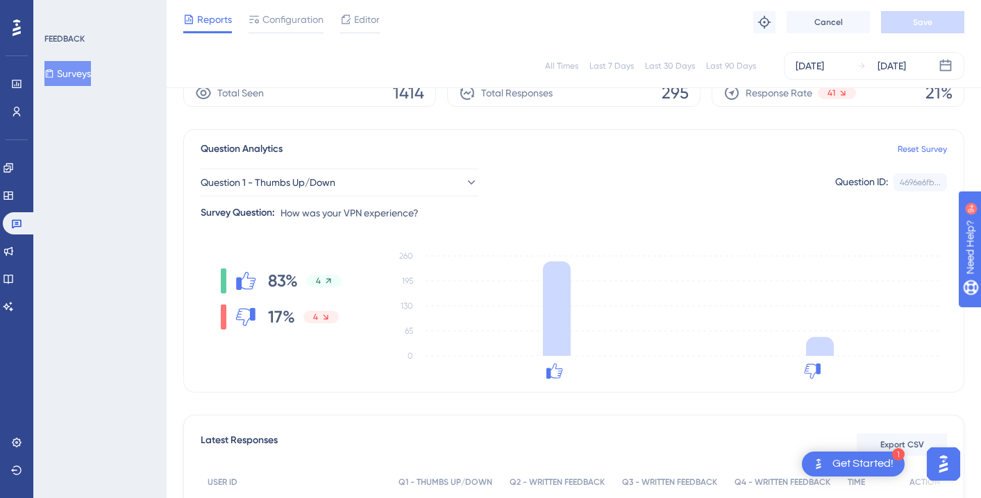
scroll to position [65, 0]
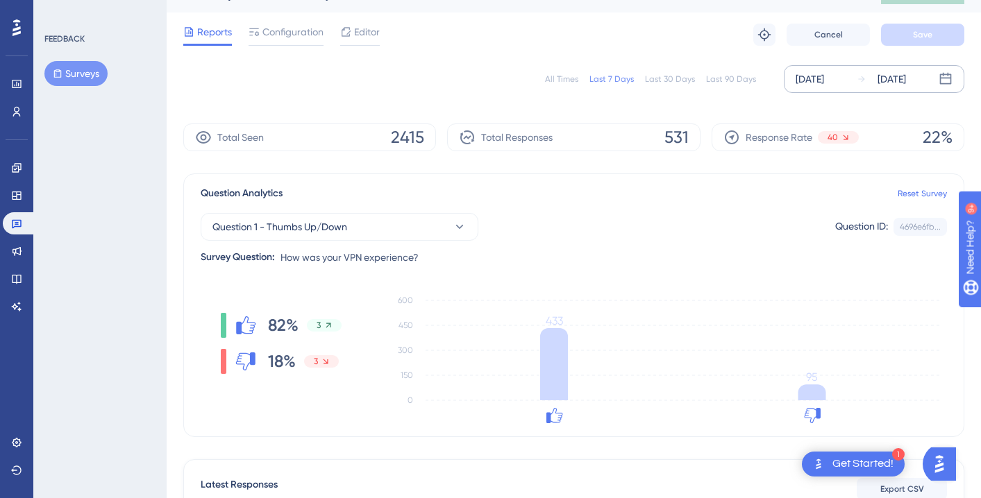
click at [888, 77] on div "[DATE]" at bounding box center [892, 79] width 28 height 17
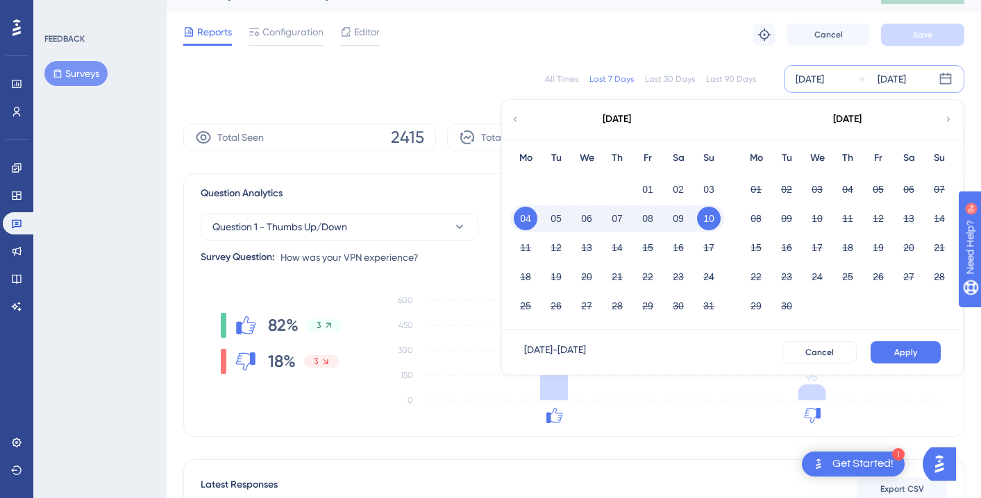
click at [588, 218] on button "06" at bounding box center [587, 219] width 24 height 24
click at [897, 344] on button "Apply" at bounding box center [906, 353] width 70 height 22
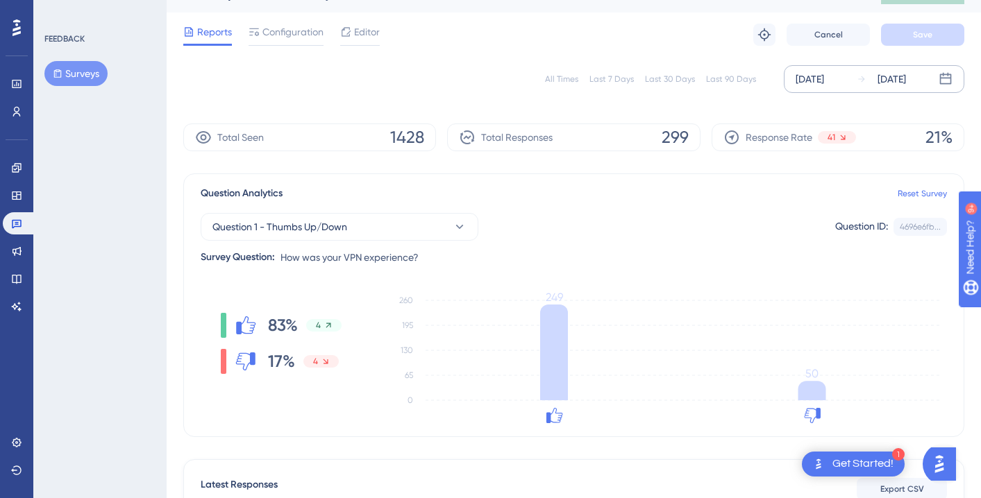
click at [904, 86] on div "[DATE]" at bounding box center [892, 79] width 28 height 17
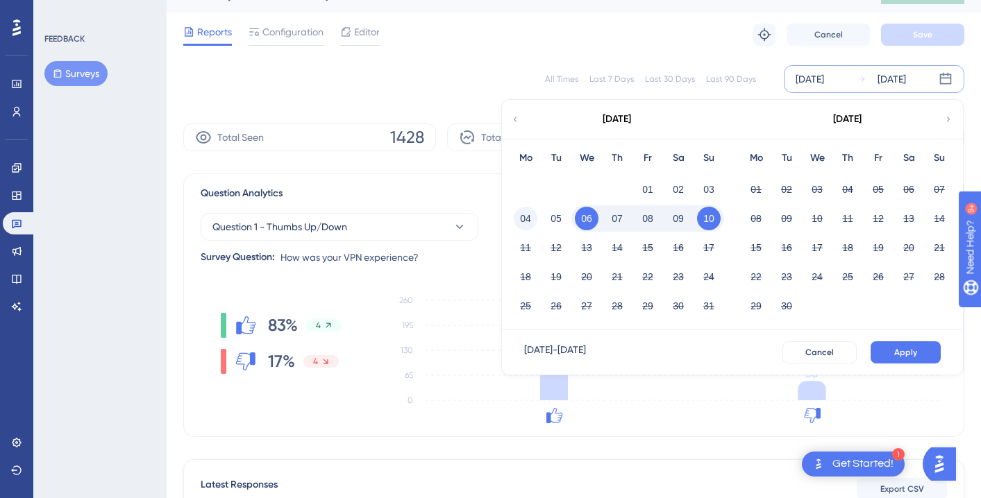
click at [521, 221] on button "04" at bounding box center [526, 219] width 24 height 24
click at [895, 350] on span "Apply" at bounding box center [905, 352] width 23 height 11
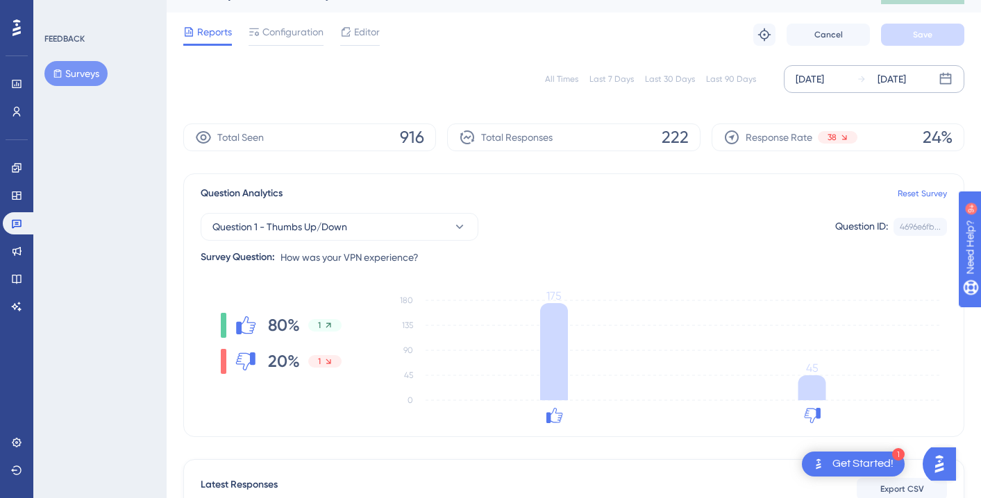
click at [913, 140] on div "Response Rate 38 24%" at bounding box center [838, 138] width 253 height 28
click at [906, 80] on div "[DATE]" at bounding box center [892, 79] width 28 height 17
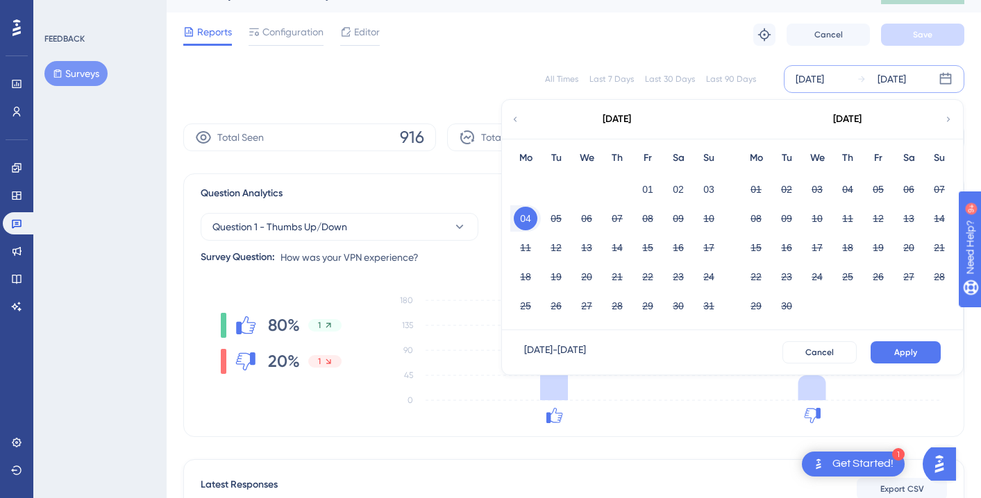
click at [531, 218] on button "04" at bounding box center [526, 219] width 24 height 24
click at [539, 216] on div "04" at bounding box center [525, 219] width 31 height 26
click at [521, 215] on button "04" at bounding box center [526, 219] width 24 height 24
click at [553, 219] on button "05" at bounding box center [556, 219] width 24 height 24
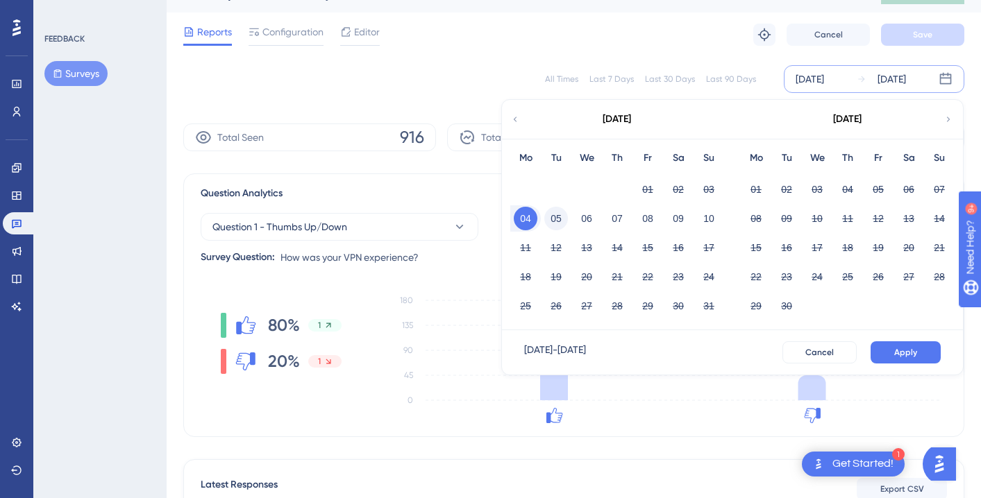
click at [553, 219] on button "05" at bounding box center [556, 219] width 24 height 24
click at [898, 348] on span "Apply" at bounding box center [905, 352] width 23 height 11
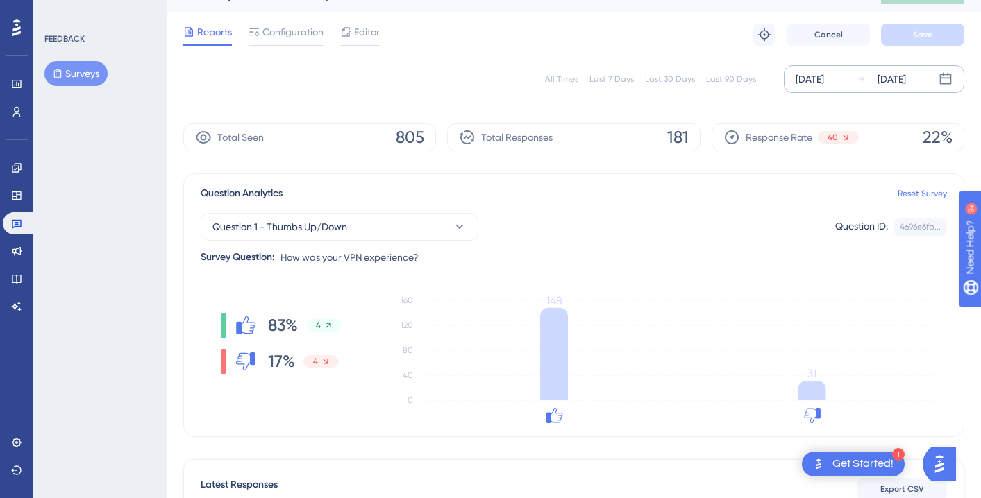
click at [906, 83] on div "[DATE]" at bounding box center [892, 79] width 28 height 17
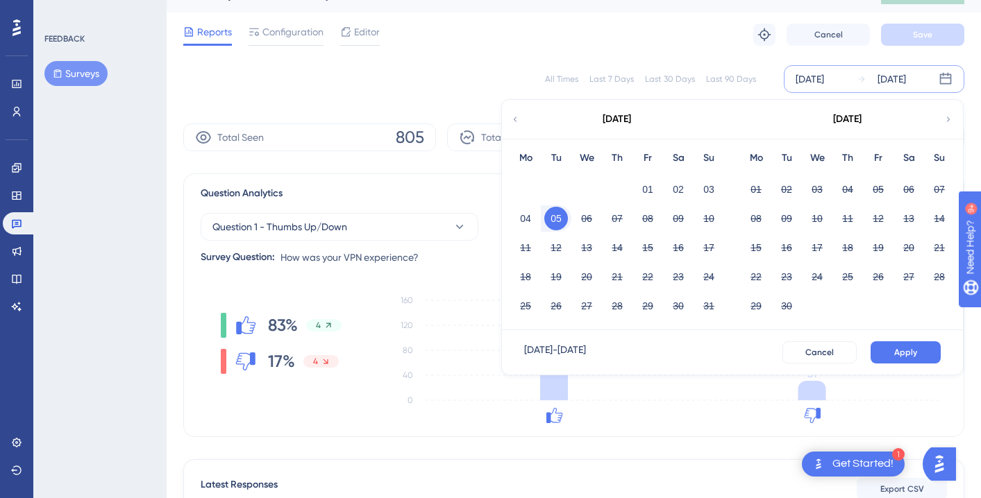
click at [559, 218] on button "05" at bounding box center [556, 219] width 24 height 24
click at [584, 224] on button "06" at bounding box center [587, 219] width 24 height 24
click at [898, 348] on span "Apply" at bounding box center [905, 352] width 23 height 11
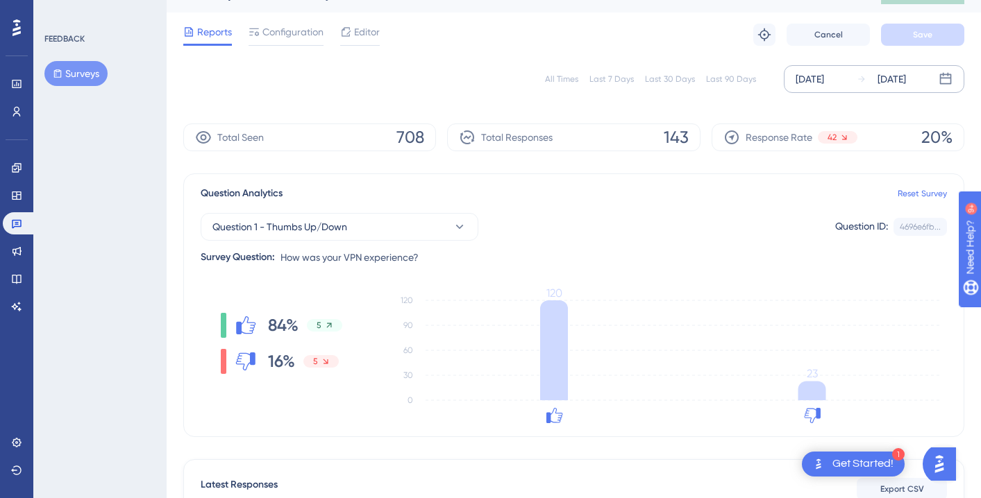
click at [906, 81] on div "[DATE]" at bounding box center [892, 79] width 28 height 17
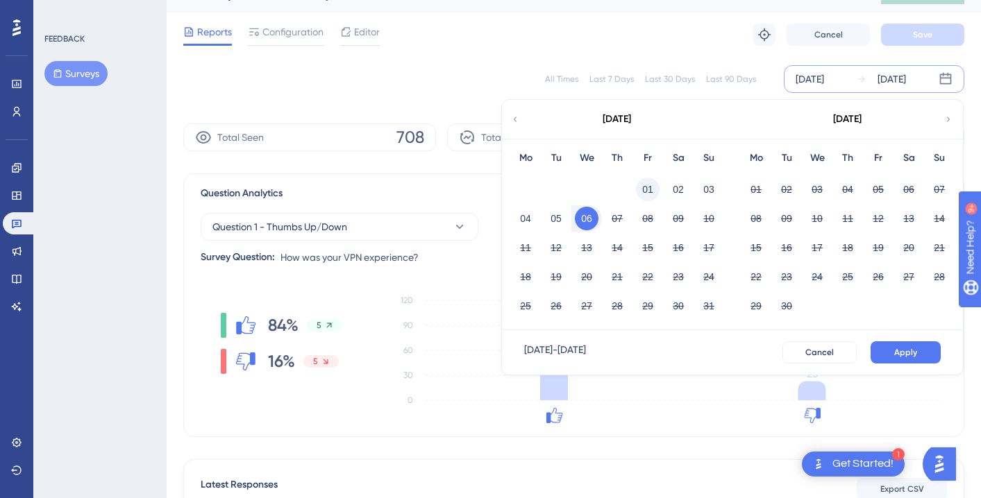
click at [647, 191] on button "01" at bounding box center [648, 190] width 24 height 24
click at [646, 190] on button "01" at bounding box center [648, 190] width 24 height 24
click at [904, 363] on button "Apply" at bounding box center [906, 353] width 70 height 22
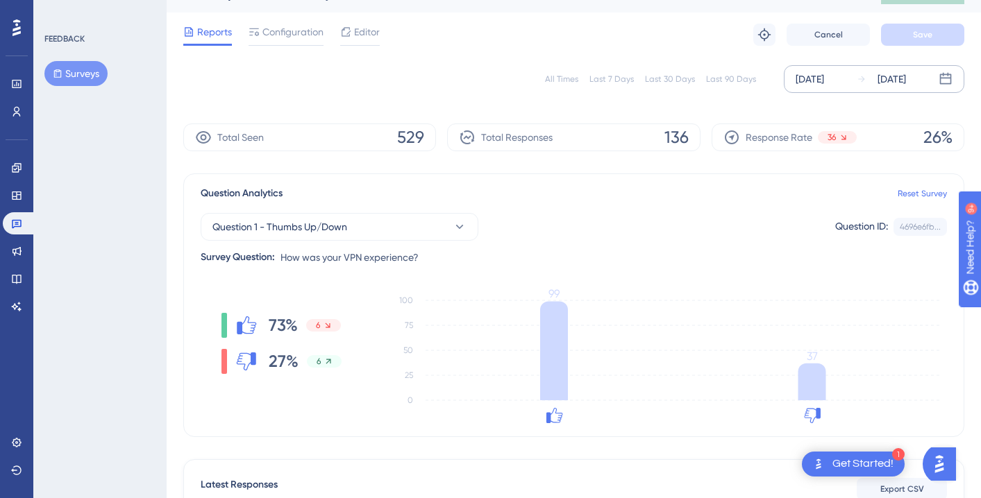
click at [903, 87] on div "[DATE] [DATE]" at bounding box center [874, 79] width 181 height 28
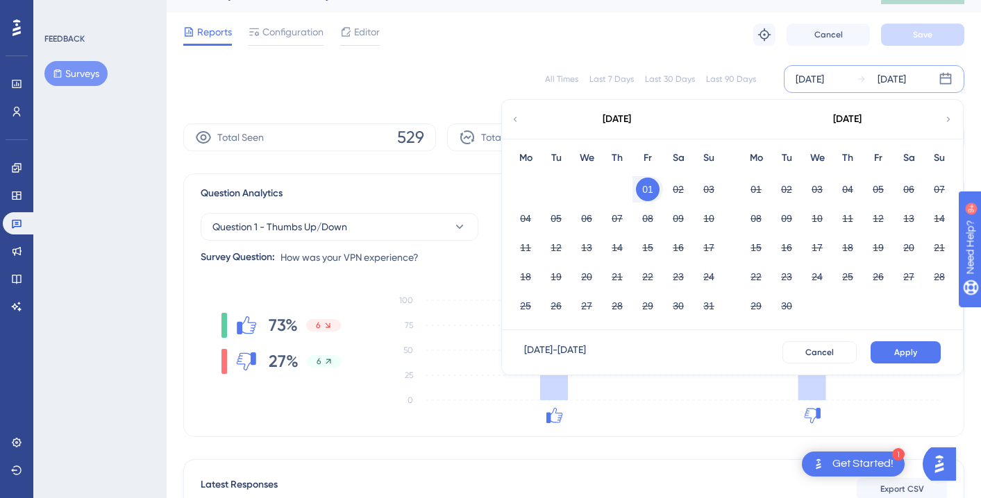
click at [520, 123] on div "[DATE]" at bounding box center [616, 119] width 229 height 39
click at [514, 117] on icon at bounding box center [515, 119] width 10 height 12
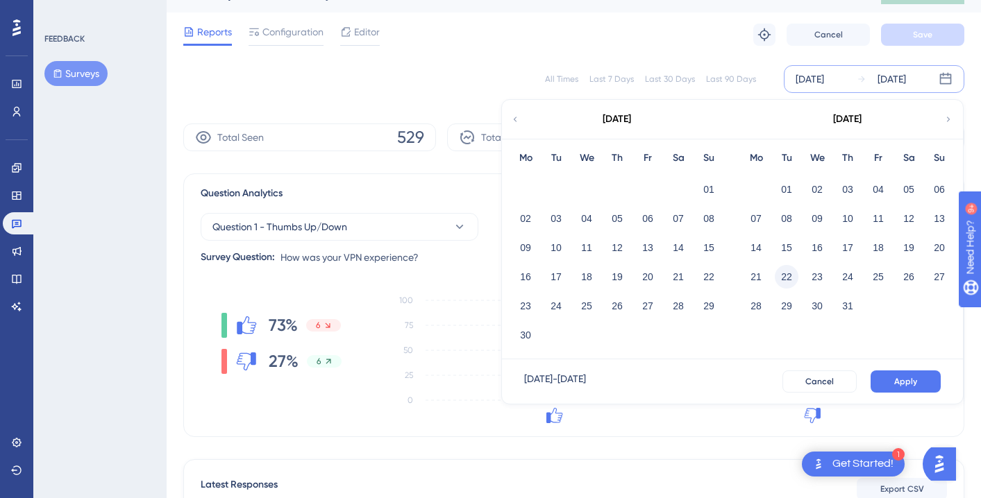
click at [788, 273] on button "22" at bounding box center [787, 277] width 24 height 24
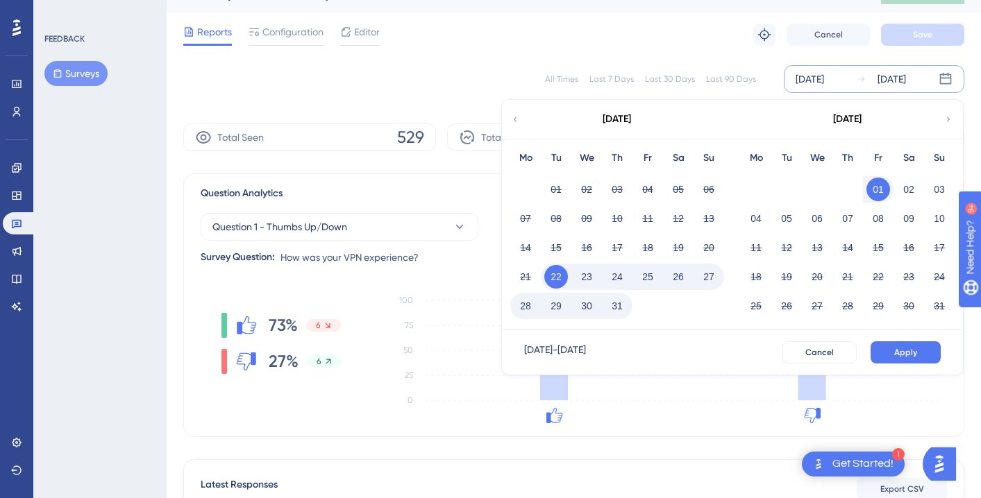
click at [566, 278] on button "22" at bounding box center [556, 277] width 24 height 24
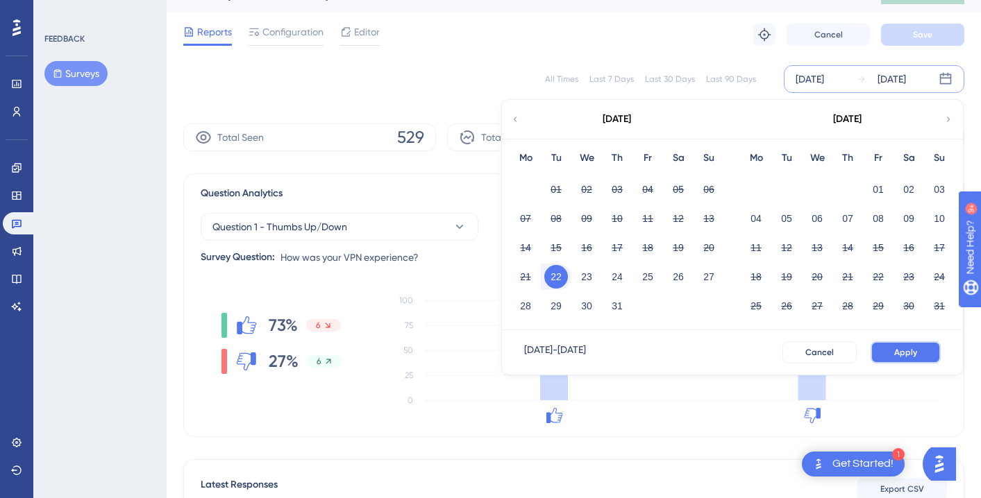
click at [919, 355] on button "Apply" at bounding box center [906, 353] width 70 height 22
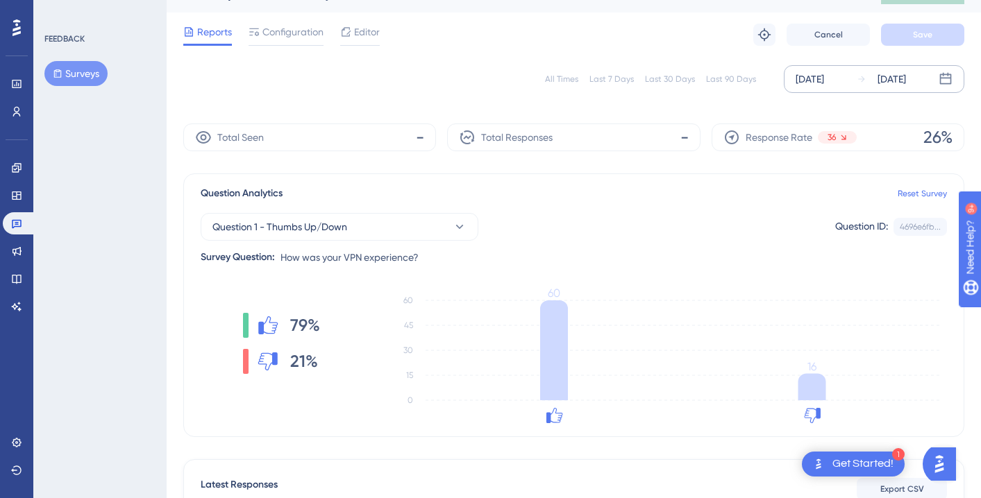
click at [889, 141] on div "Response Rate 36 26%" at bounding box center [838, 138] width 253 height 28
click at [866, 87] on div "[DATE] [DATE]" at bounding box center [874, 79] width 181 height 28
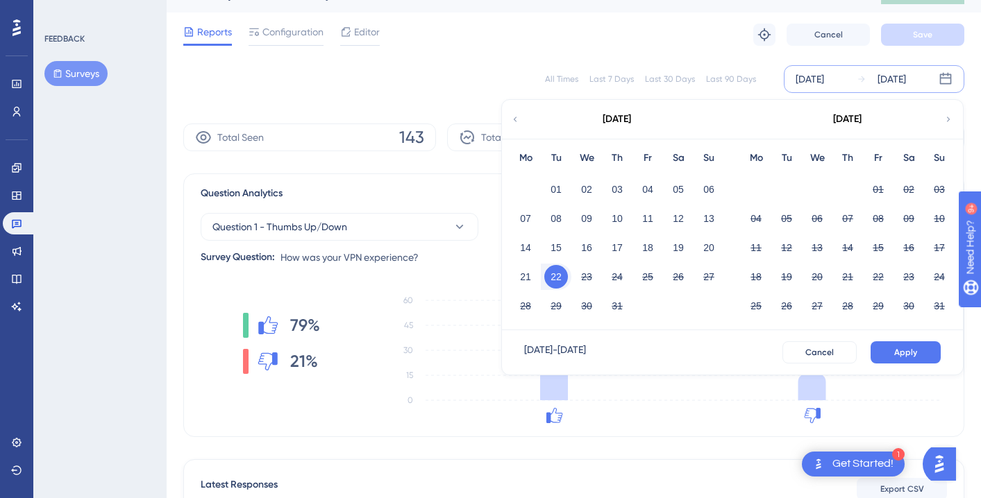
click at [551, 278] on button "22" at bounding box center [556, 277] width 24 height 24
click at [588, 276] on button "23" at bounding box center [587, 277] width 24 height 24
click at [900, 342] on button "Apply" at bounding box center [906, 353] width 70 height 22
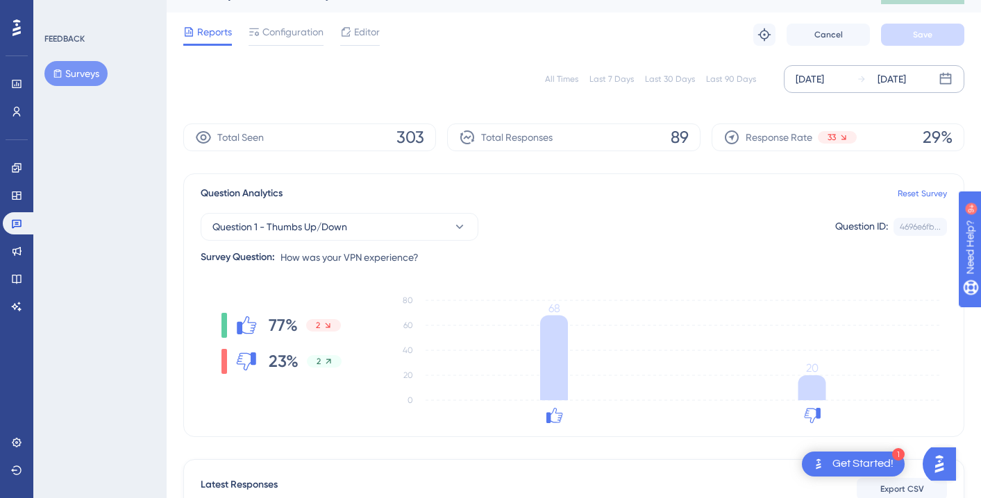
click at [905, 133] on div "Response Rate 33 29%" at bounding box center [838, 138] width 253 height 28
click at [896, 96] on div "All Times Last 7 Days Last 30 Days Last 90 Days [DATE] [DATE]" at bounding box center [573, 79] width 781 height 44
click at [893, 85] on div "[DATE]" at bounding box center [892, 79] width 28 height 17
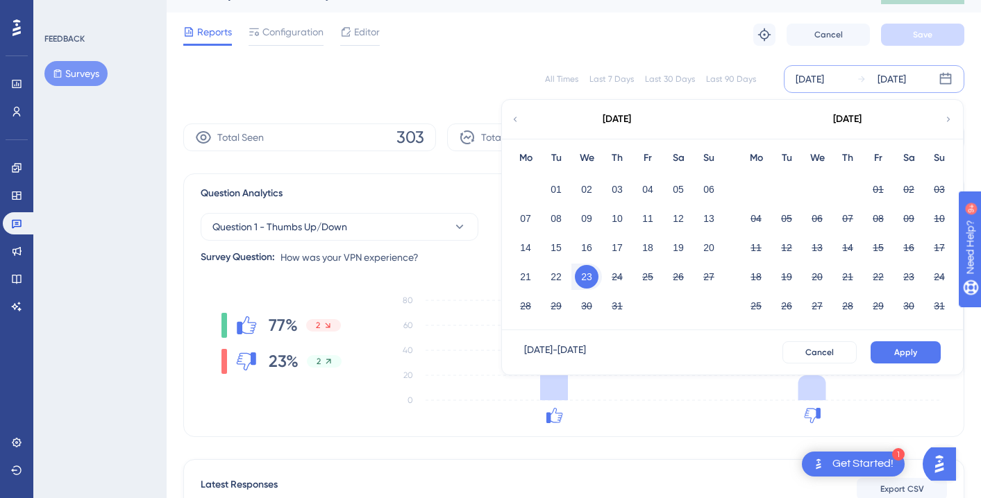
click at [580, 280] on button "23" at bounding box center [587, 277] width 24 height 24
click at [605, 277] on button "24" at bounding box center [617, 277] width 24 height 24
click at [890, 353] on button "Apply" at bounding box center [906, 353] width 70 height 22
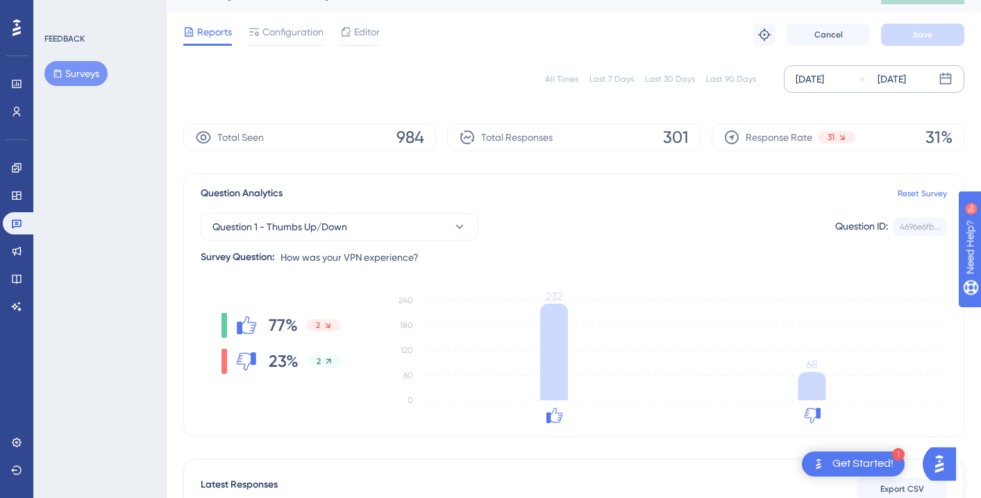
click at [896, 83] on div "[DATE]" at bounding box center [892, 79] width 28 height 17
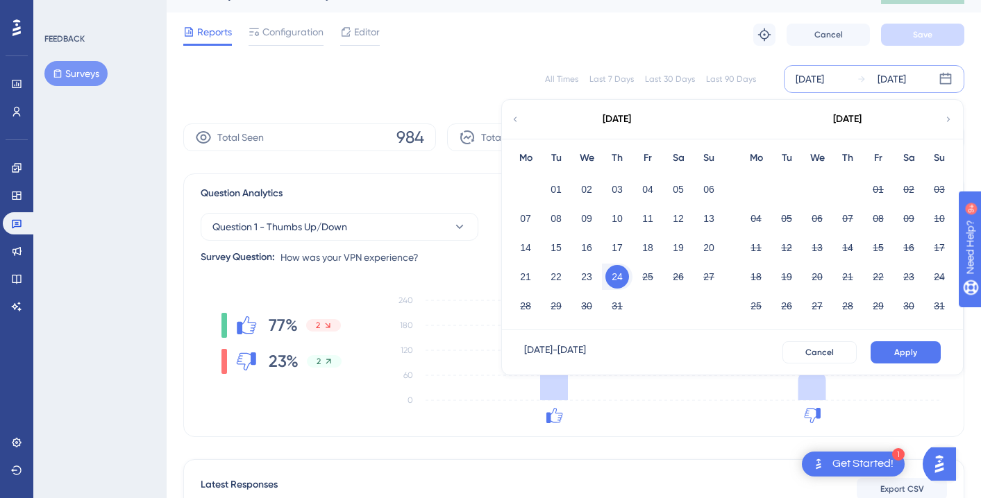
click at [620, 276] on button "24" at bounding box center [617, 277] width 24 height 24
click at [639, 271] on button "25" at bounding box center [648, 277] width 24 height 24
click at [891, 346] on button "Apply" at bounding box center [906, 353] width 70 height 22
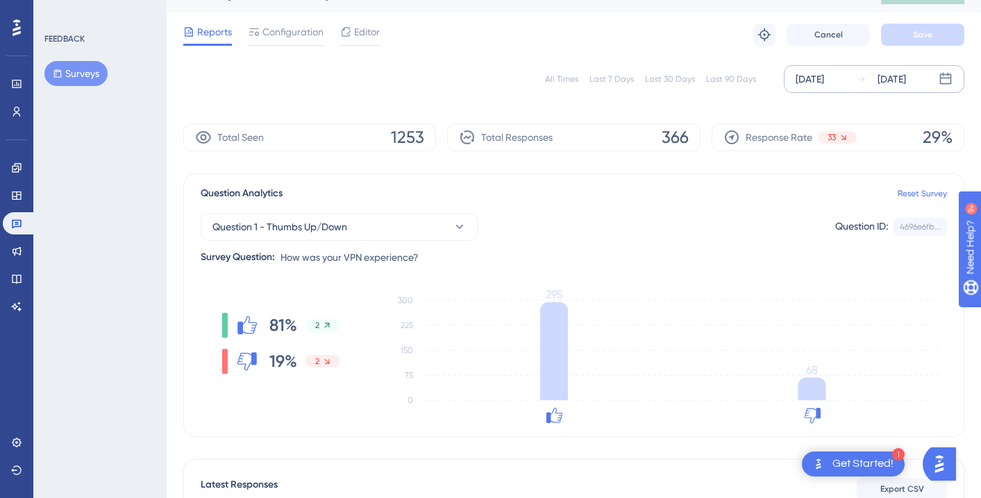
click at [898, 76] on div "[DATE]" at bounding box center [892, 79] width 28 height 17
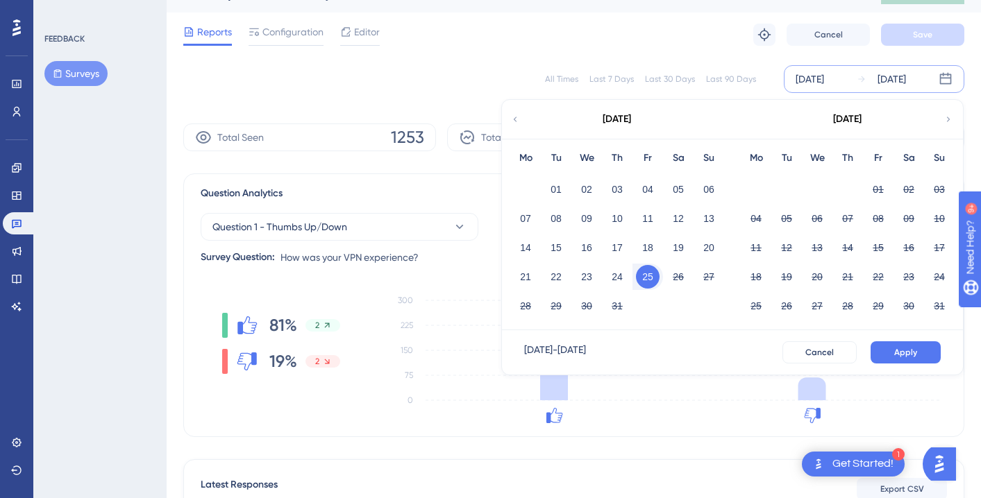
click at [663, 274] on div "26" at bounding box center [678, 277] width 31 height 26
click at [650, 274] on button "25" at bounding box center [648, 277] width 24 height 24
click at [684, 274] on button "26" at bounding box center [679, 277] width 24 height 24
click at [893, 339] on div "[DATE] - [DATE] Cancel Apply" at bounding box center [732, 352] width 461 height 44
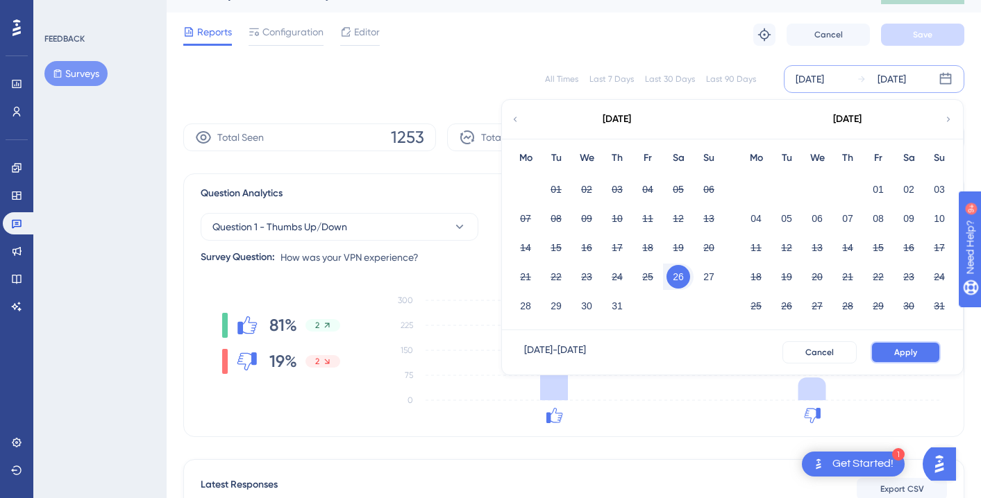
click at [894, 343] on button "Apply" at bounding box center [906, 353] width 70 height 22
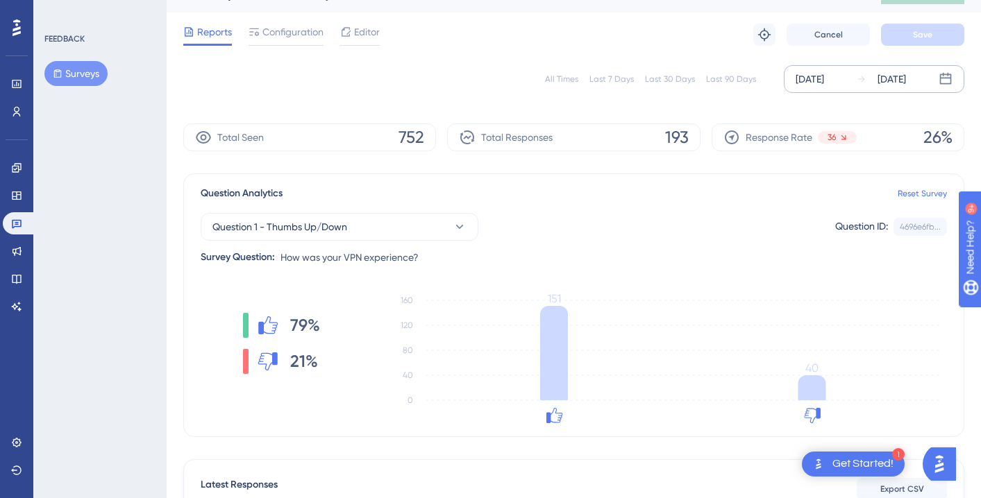
click at [901, 89] on div "[DATE] [DATE]" at bounding box center [874, 79] width 181 height 28
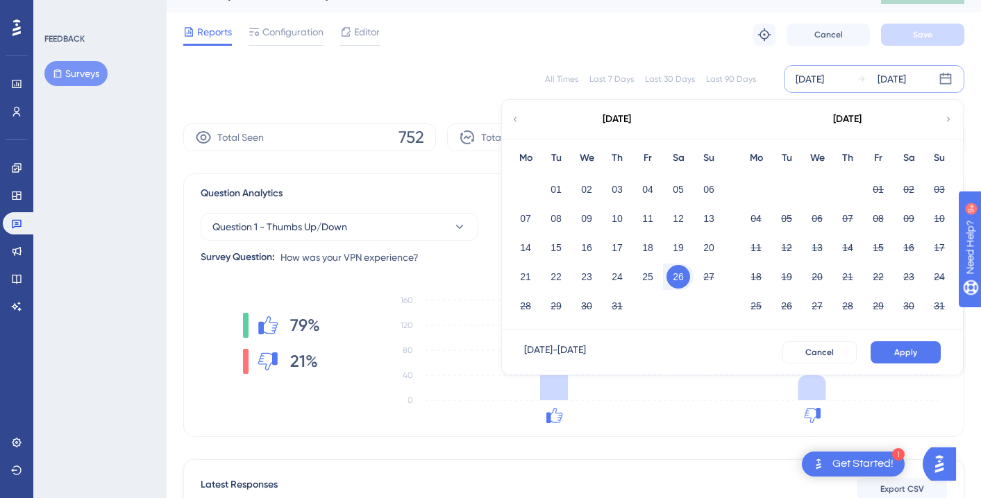
click at [683, 275] on button "26" at bounding box center [679, 277] width 24 height 24
click at [710, 275] on button "27" at bounding box center [709, 277] width 24 height 24
click at [901, 344] on button "Apply" at bounding box center [906, 353] width 70 height 22
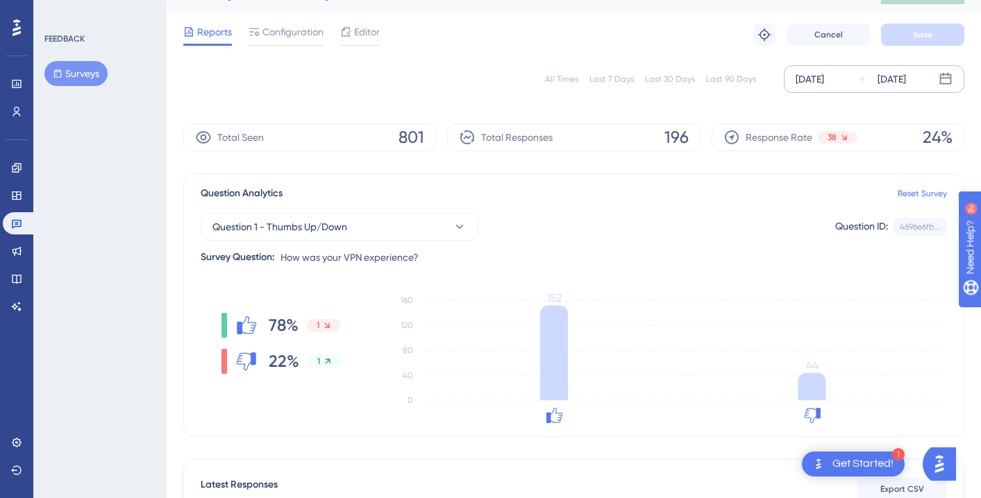
click at [894, 88] on div "[DATE] [DATE]" at bounding box center [874, 79] width 181 height 28
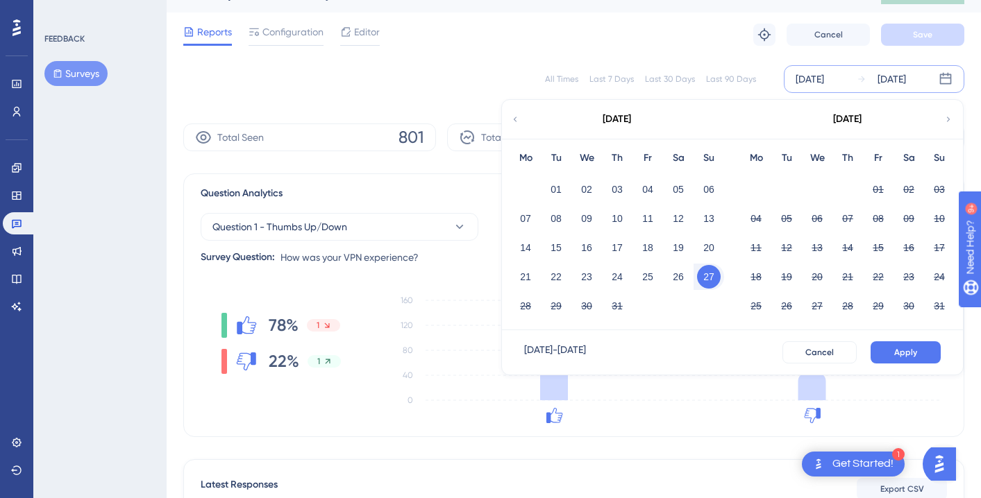
click at [703, 280] on button "27" at bounding box center [709, 277] width 24 height 24
click at [530, 308] on button "28" at bounding box center [526, 306] width 24 height 24
click at [531, 308] on button "28" at bounding box center [526, 306] width 24 height 24
click at [916, 344] on button "Apply" at bounding box center [906, 353] width 70 height 22
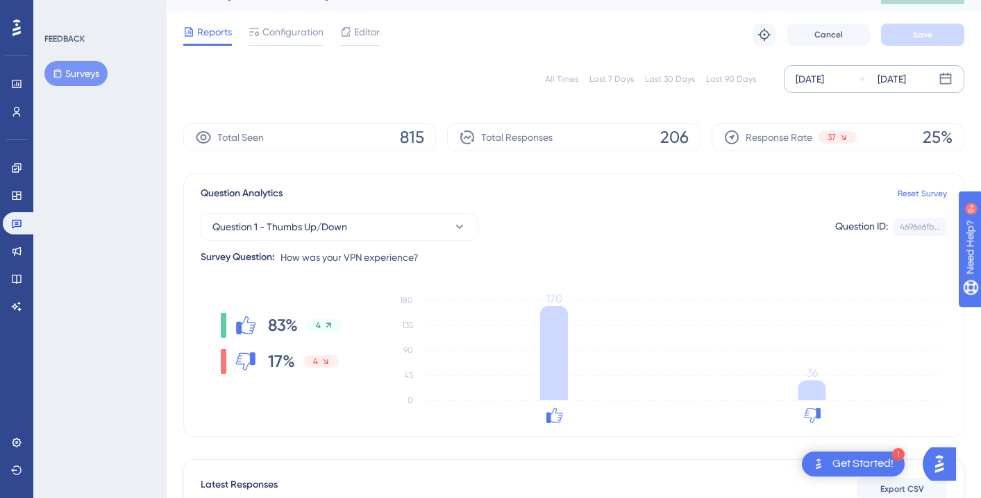
click at [891, 81] on div "[DATE]" at bounding box center [892, 79] width 28 height 17
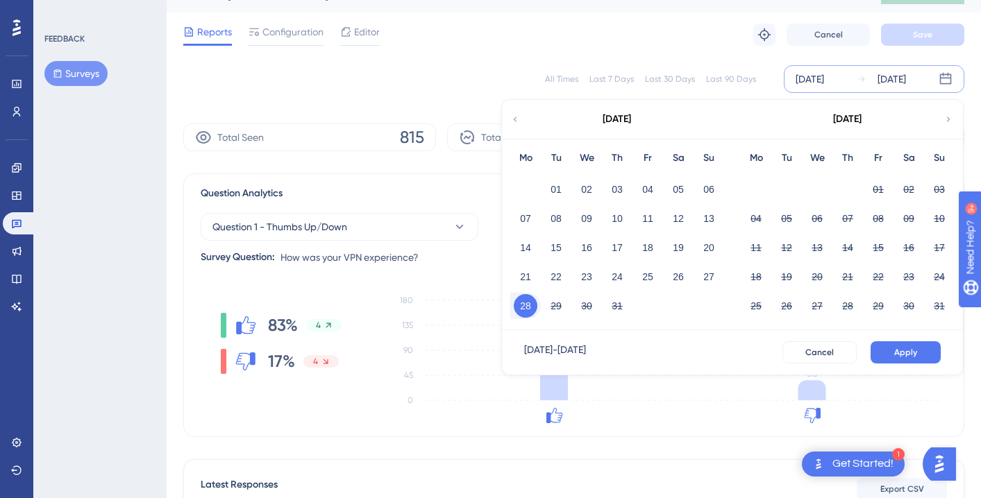
click at [537, 306] on button "28" at bounding box center [526, 306] width 24 height 24
click at [555, 305] on button "29" at bounding box center [556, 306] width 24 height 24
click at [891, 346] on button "Apply" at bounding box center [906, 353] width 70 height 22
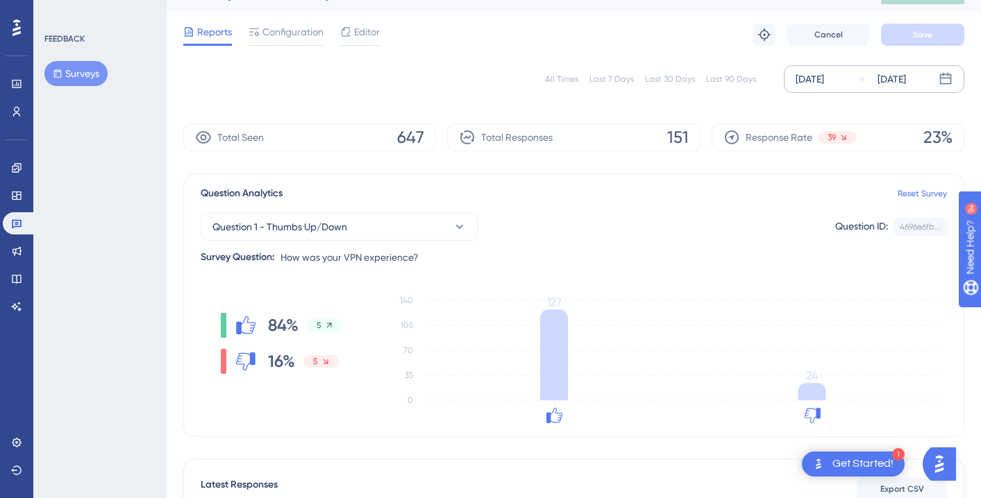
click at [900, 81] on div "[DATE]" at bounding box center [892, 79] width 28 height 17
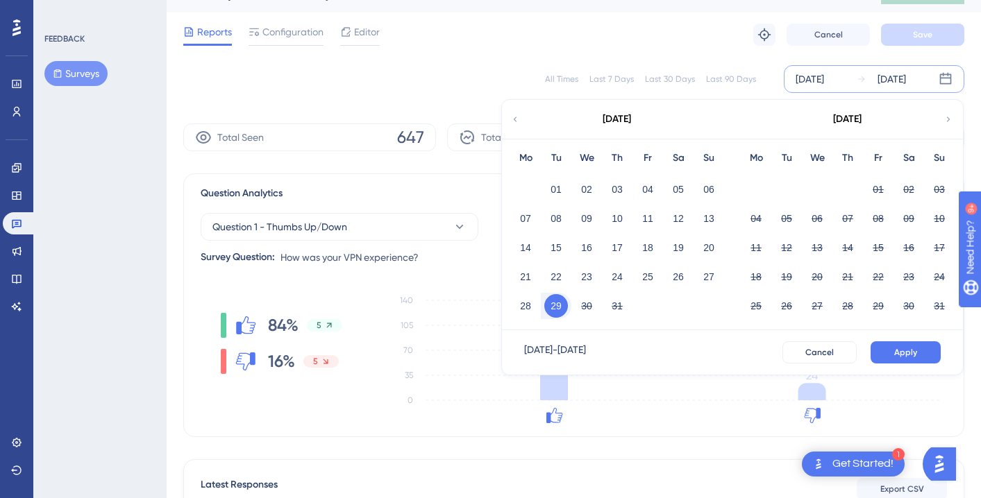
click at [900, 81] on div "[DATE]" at bounding box center [892, 79] width 28 height 17
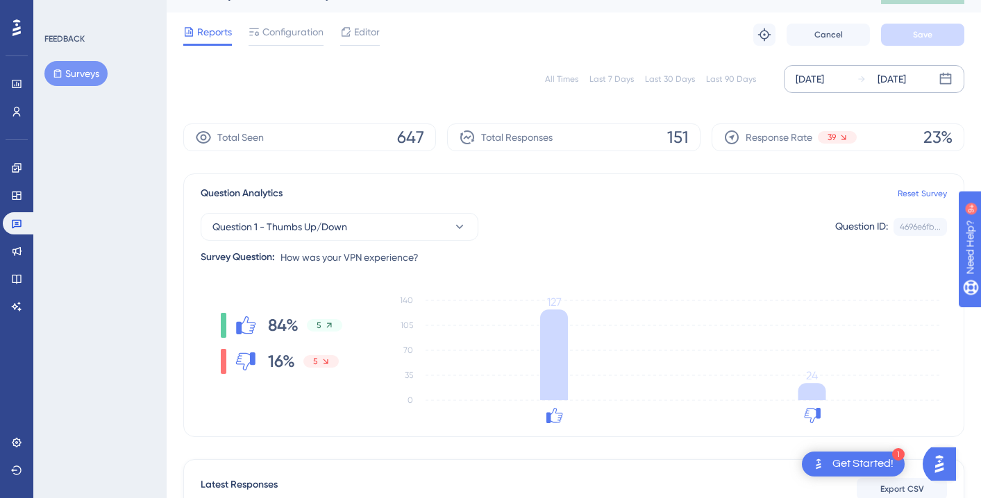
click at [906, 83] on div "[DATE]" at bounding box center [892, 79] width 28 height 17
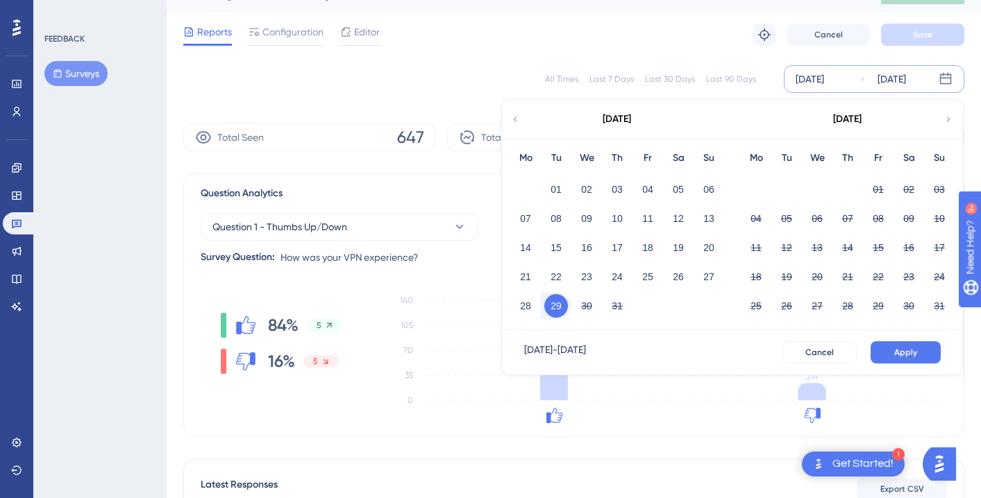
click at [564, 305] on button "29" at bounding box center [556, 306] width 24 height 24
click at [589, 304] on button "30" at bounding box center [587, 306] width 24 height 24
click at [889, 342] on button "Apply" at bounding box center [906, 353] width 70 height 22
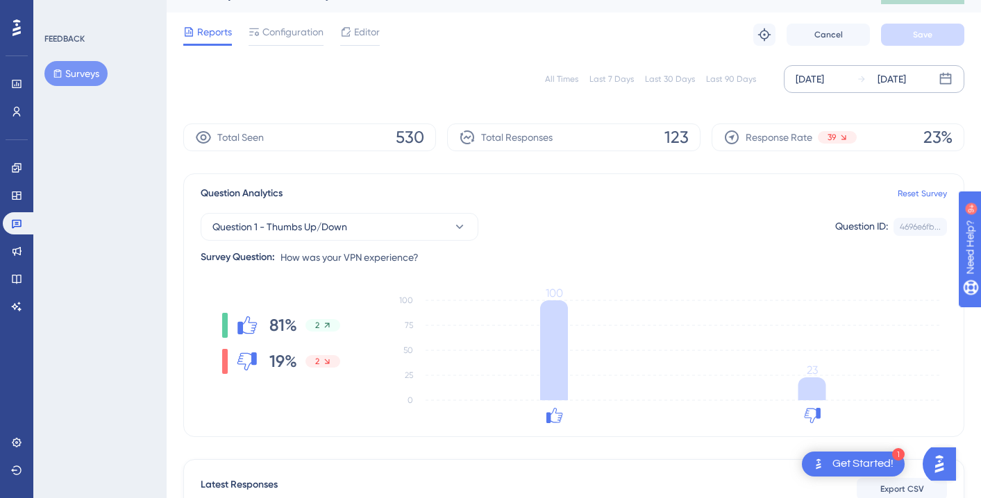
click at [927, 133] on span "23%" at bounding box center [937, 137] width 29 height 22
click at [906, 78] on div "[DATE]" at bounding box center [892, 79] width 28 height 17
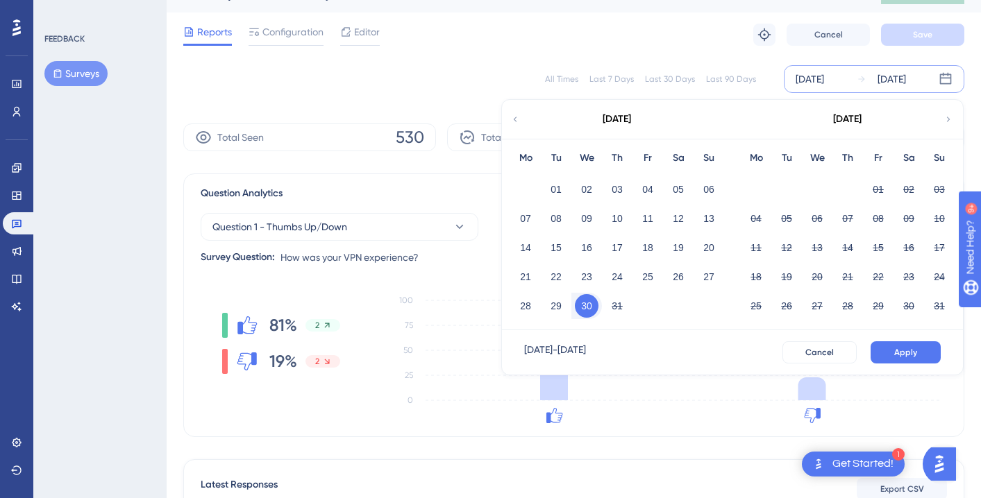
drag, startPoint x: 582, startPoint y: 303, endPoint x: 605, endPoint y: 300, distance: 22.4
click at [582, 303] on button "30" at bounding box center [587, 306] width 24 height 24
click at [610, 301] on button "31" at bounding box center [617, 306] width 24 height 24
click at [891, 355] on button "Apply" at bounding box center [906, 353] width 70 height 22
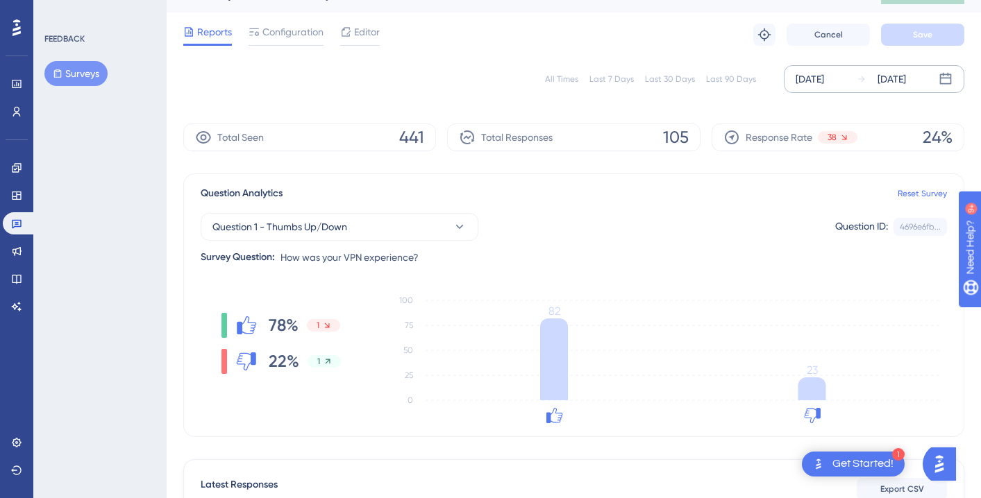
click at [887, 74] on div "[DATE]" at bounding box center [892, 79] width 28 height 17
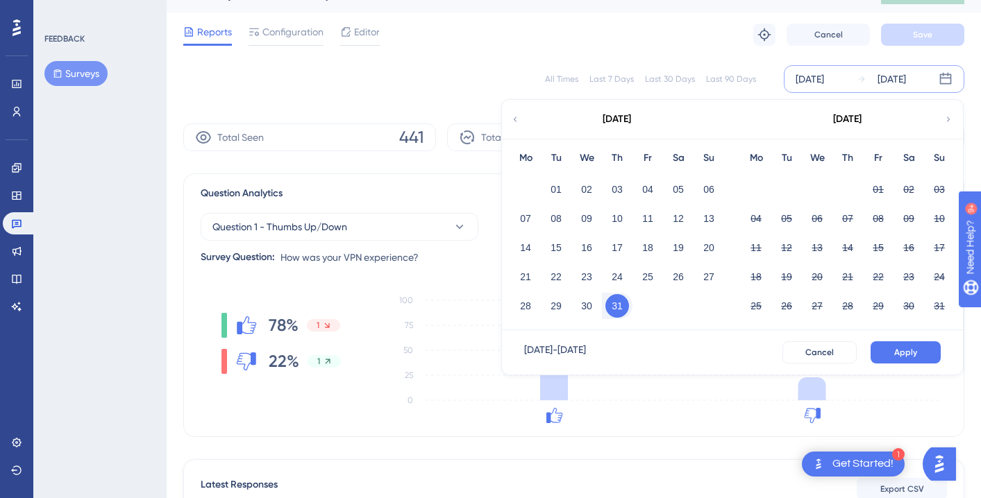
click at [614, 308] on button "31" at bounding box center [617, 306] width 24 height 24
click at [882, 183] on button "01" at bounding box center [878, 190] width 24 height 24
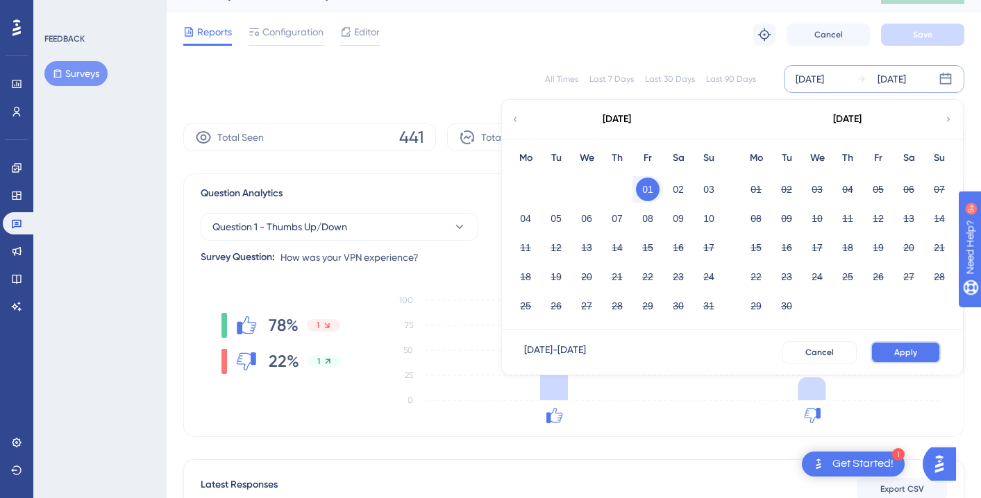
click at [916, 360] on button "Apply" at bounding box center [906, 353] width 70 height 22
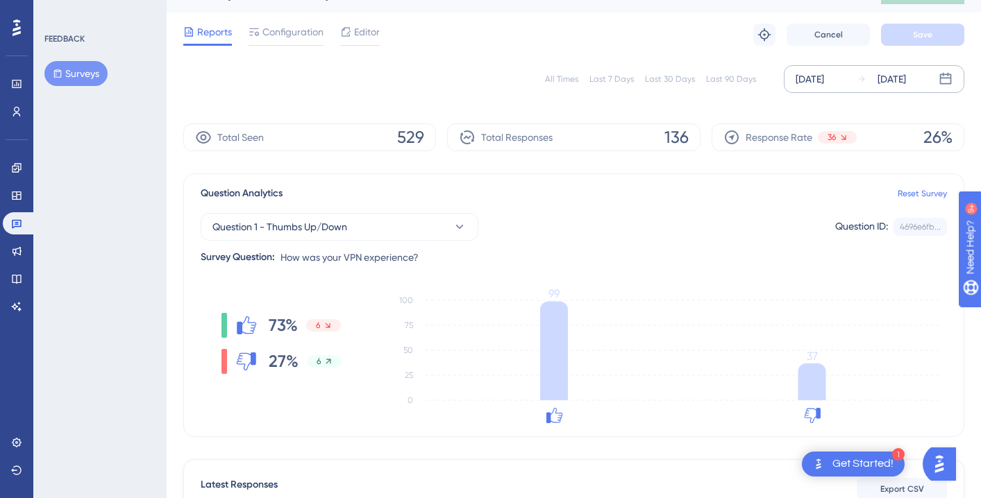
click at [906, 83] on div "[DATE]" at bounding box center [892, 79] width 28 height 17
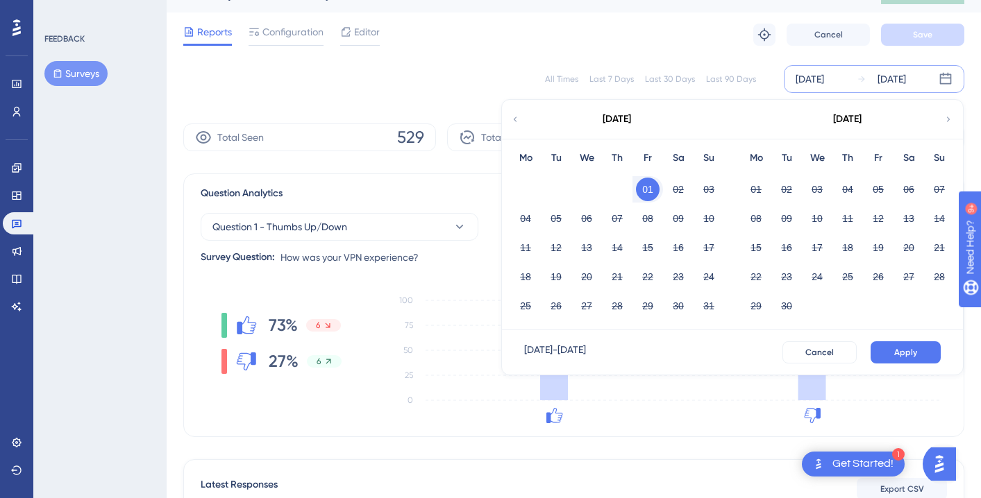
click at [656, 185] on button "01" at bounding box center [648, 190] width 24 height 24
click at [680, 187] on button "02" at bounding box center [679, 190] width 24 height 24
click at [900, 347] on span "Apply" at bounding box center [905, 352] width 23 height 11
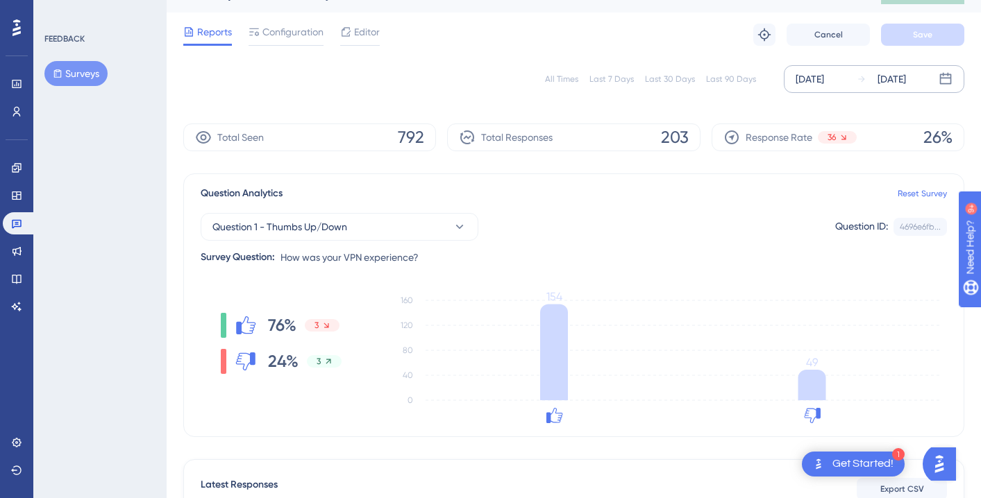
click at [900, 76] on div "[DATE]" at bounding box center [892, 79] width 28 height 17
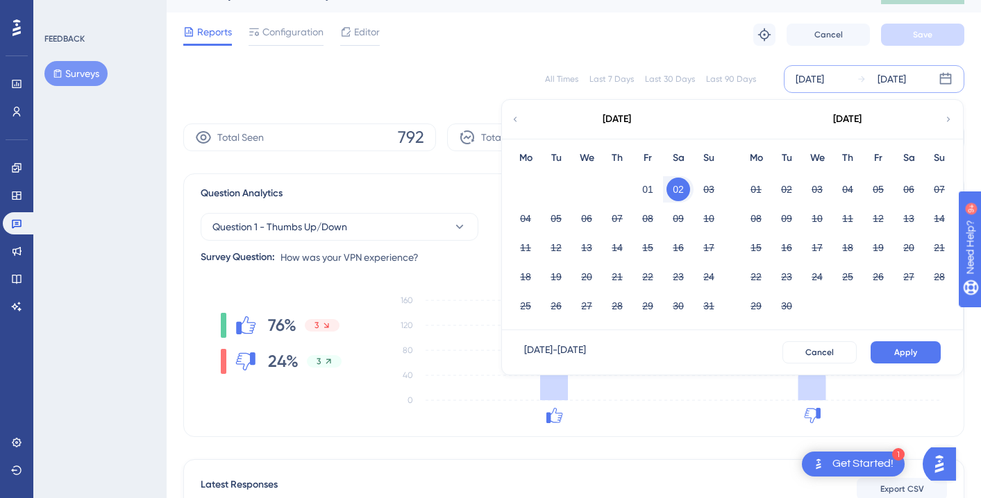
click at [680, 181] on button "02" at bounding box center [679, 190] width 24 height 24
click at [698, 190] on button "03" at bounding box center [709, 190] width 24 height 24
click at [912, 358] on span "Apply" at bounding box center [905, 352] width 23 height 11
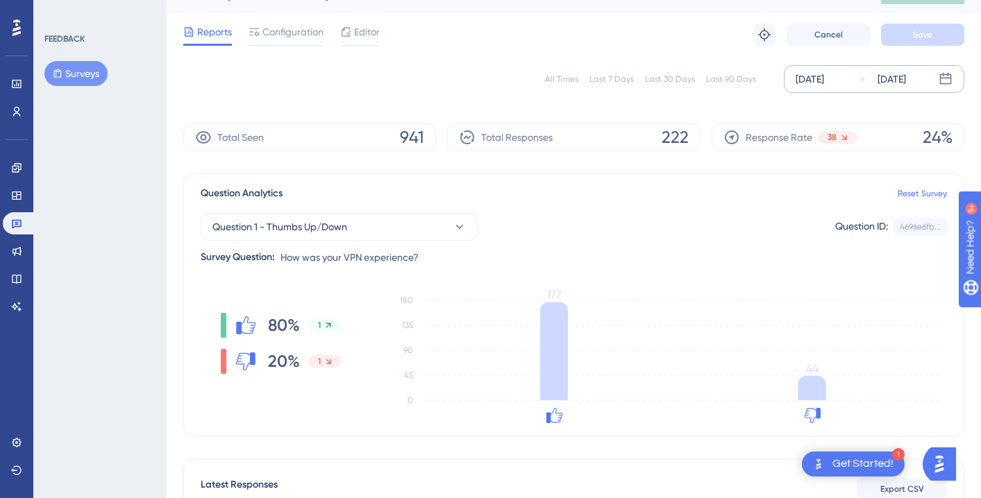
click at [871, 79] on div "[DATE]" at bounding box center [881, 79] width 49 height 17
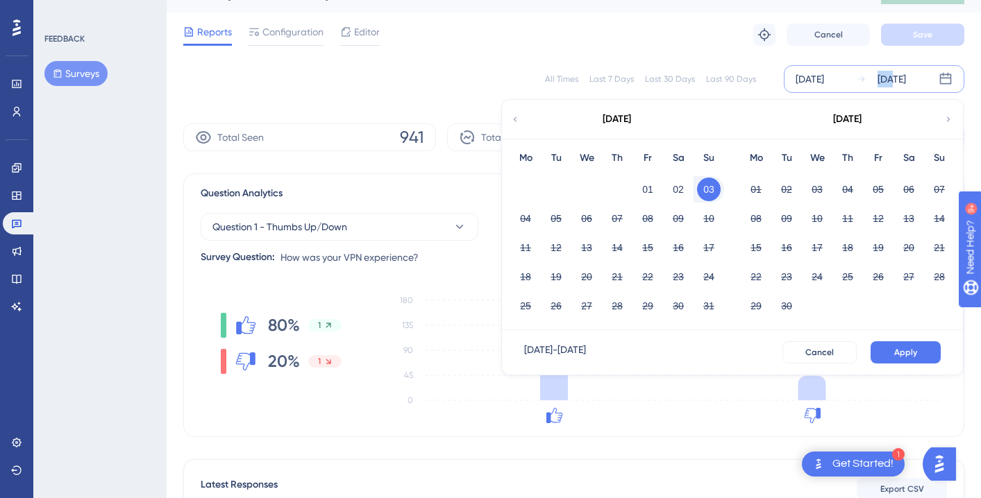
click at [871, 79] on div "[DATE]" at bounding box center [881, 79] width 49 height 17
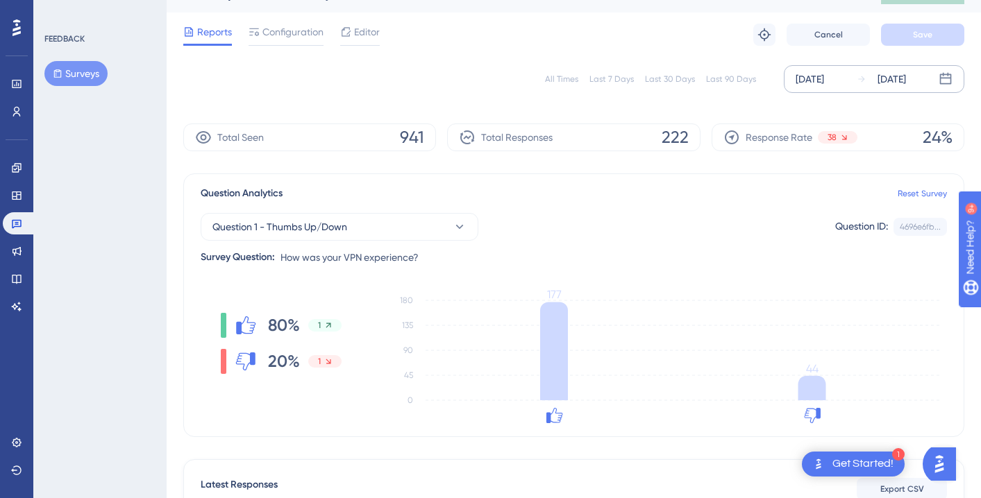
click at [869, 79] on div "[DATE]" at bounding box center [881, 79] width 49 height 17
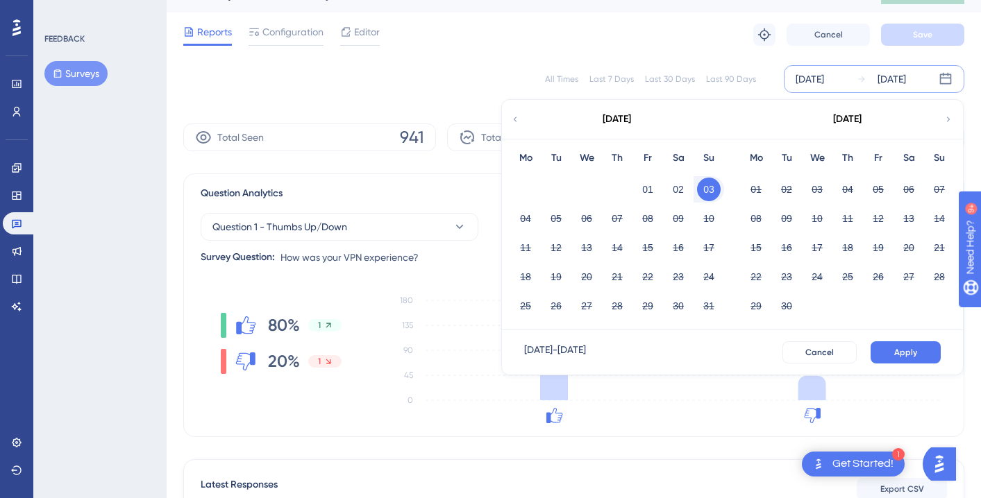
click at [710, 185] on button "03" at bounding box center [709, 190] width 24 height 24
click at [533, 223] on button "04" at bounding box center [526, 219] width 24 height 24
click at [879, 339] on div "[DATE] - [DATE] Cancel Apply" at bounding box center [732, 352] width 461 height 44
click at [883, 343] on button "Apply" at bounding box center [906, 353] width 70 height 22
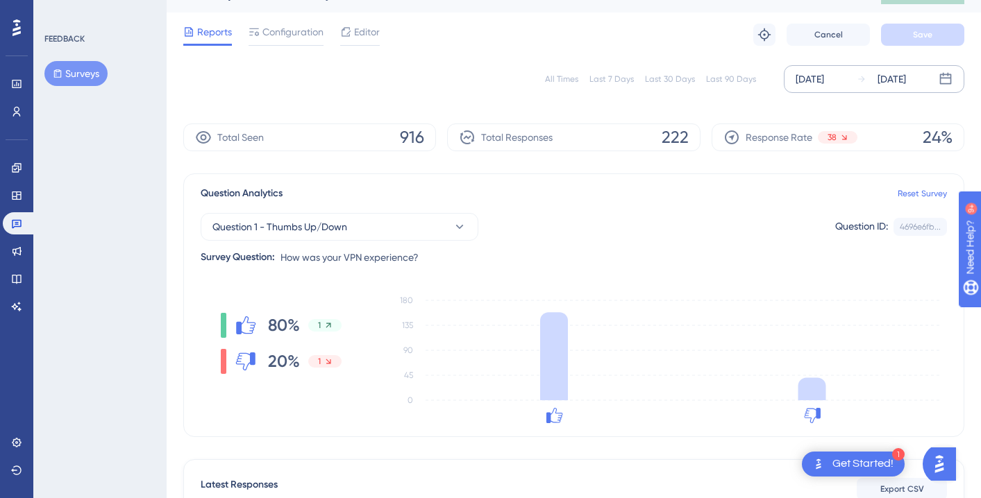
click at [887, 84] on div "[DATE]" at bounding box center [892, 79] width 28 height 17
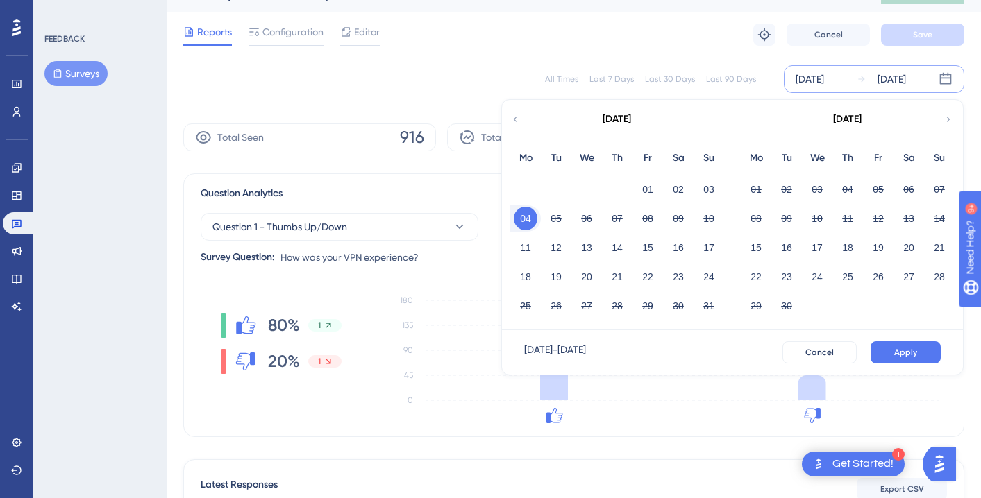
click at [509, 215] on div "Mo Tu We Th Fr Sa Su 01 02 03 04 05 06 07 08 09 10 11 12 13 14 15 16 17 18 19 2…" at bounding box center [617, 235] width 231 height 192
click at [541, 217] on div "05" at bounding box center [556, 219] width 31 height 26
click at [523, 219] on button "04" at bounding box center [526, 219] width 24 height 24
drag, startPoint x: 561, startPoint y: 221, endPoint x: 553, endPoint y: 221, distance: 8.3
click at [560, 221] on button "05" at bounding box center [556, 219] width 24 height 24
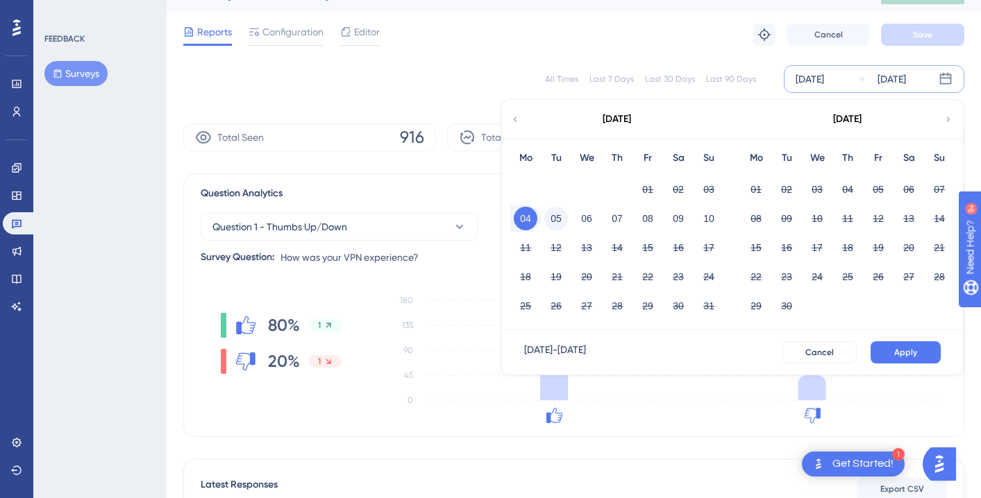
click at [553, 221] on button "05" at bounding box center [556, 219] width 24 height 24
click at [903, 352] on span "Apply" at bounding box center [905, 352] width 23 height 11
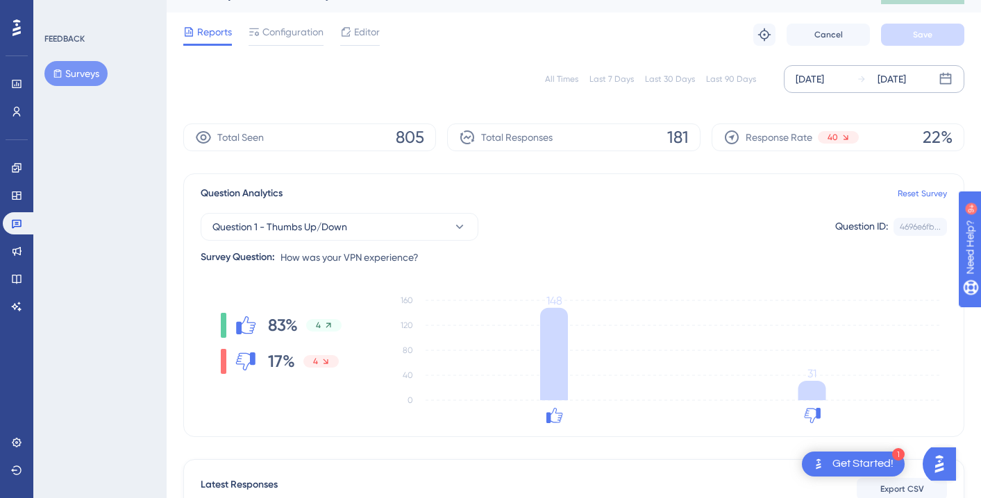
click at [904, 78] on div "[DATE]" at bounding box center [892, 79] width 28 height 17
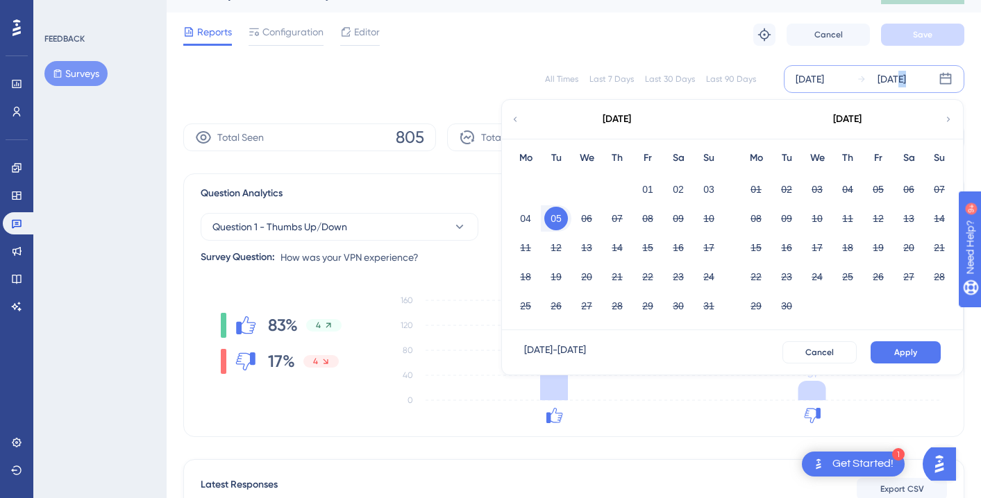
click at [903, 78] on div "[DATE]" at bounding box center [892, 79] width 28 height 17
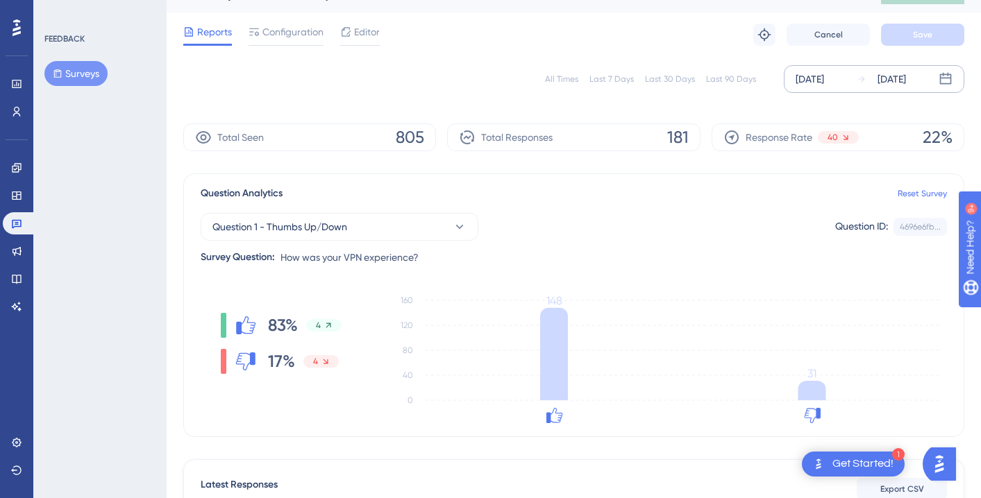
click at [885, 87] on div "[DATE] [DATE]" at bounding box center [874, 79] width 181 height 28
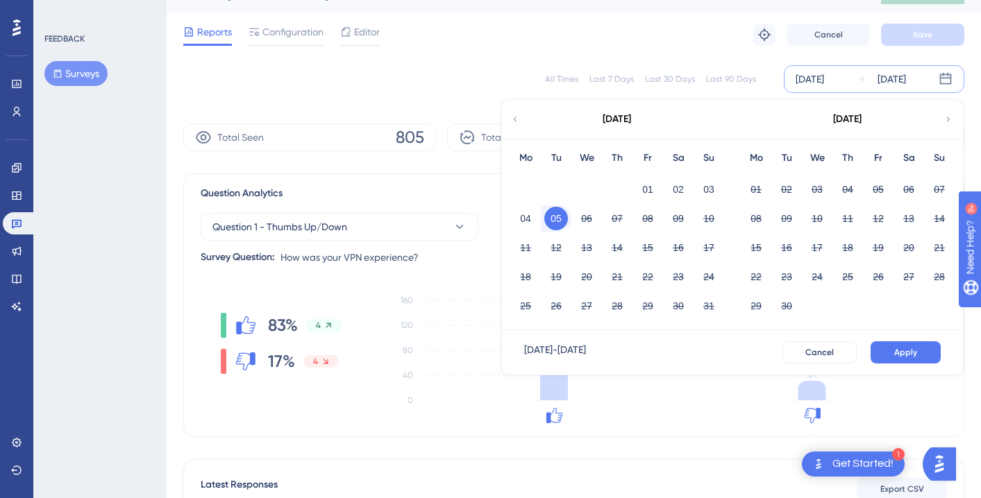
click at [564, 222] on button "05" at bounding box center [556, 219] width 24 height 24
click at [586, 220] on button "06" at bounding box center [587, 219] width 24 height 24
click at [890, 350] on button "Apply" at bounding box center [906, 353] width 70 height 22
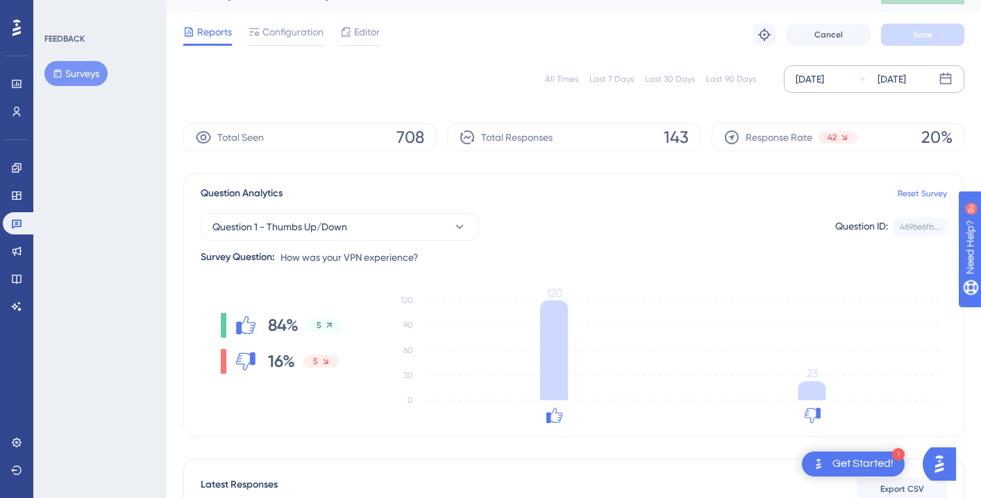
click at [898, 80] on div "[DATE]" at bounding box center [892, 79] width 28 height 17
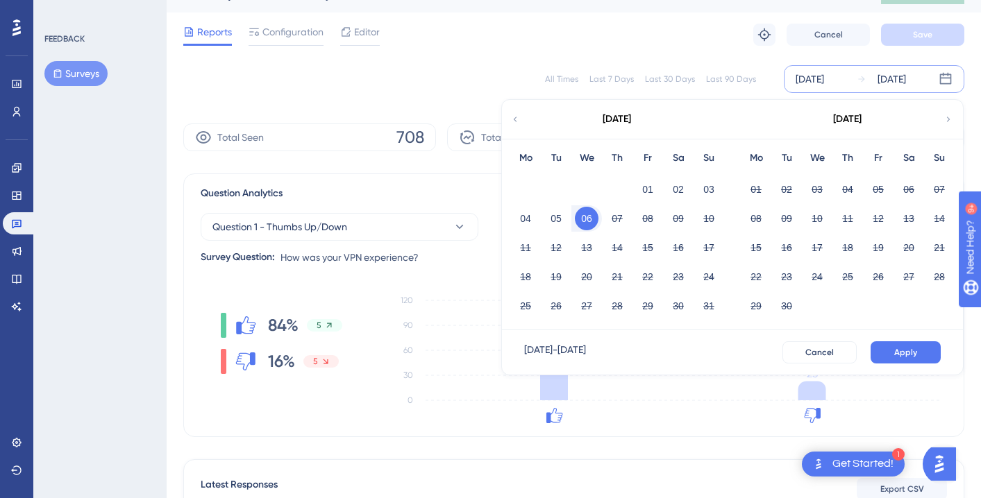
click at [594, 215] on button "06" at bounding box center [587, 219] width 24 height 24
click at [612, 215] on button "07" at bounding box center [617, 219] width 24 height 24
click at [912, 348] on span "Apply" at bounding box center [905, 352] width 23 height 11
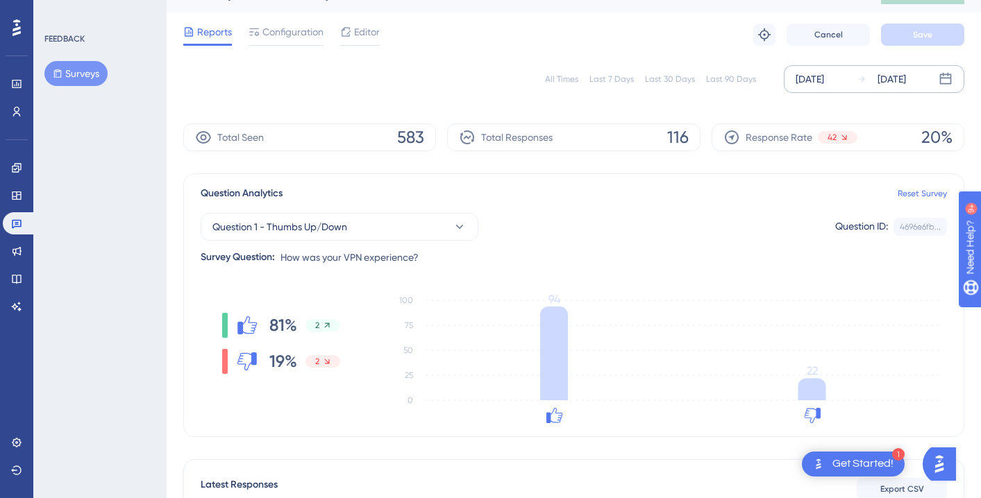
click at [894, 78] on div "[DATE]" at bounding box center [892, 79] width 28 height 17
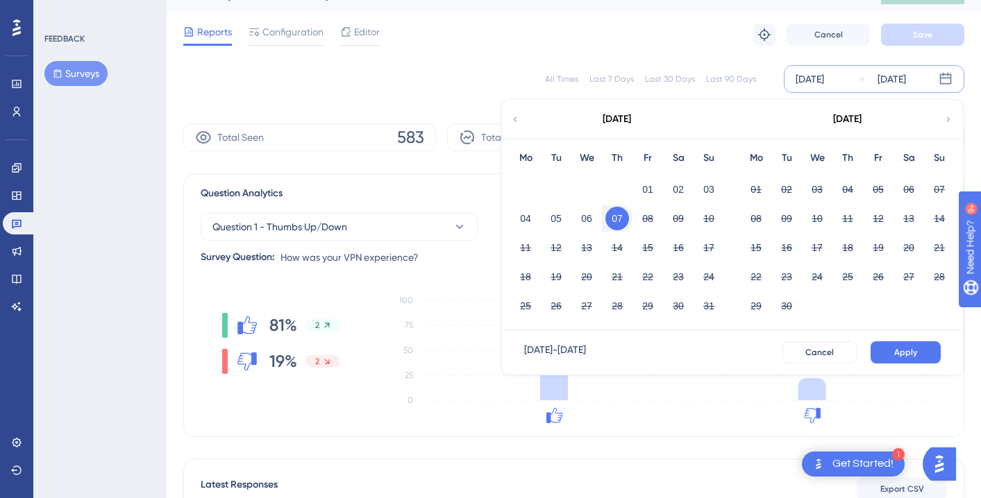
click at [894, 79] on div "[DATE]" at bounding box center [892, 79] width 28 height 17
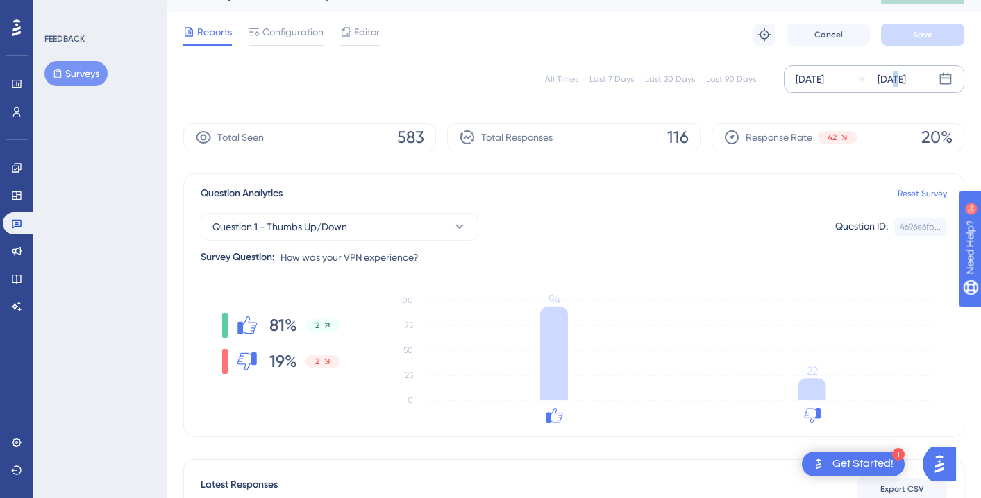
click at [894, 79] on div "[DATE]" at bounding box center [892, 79] width 28 height 17
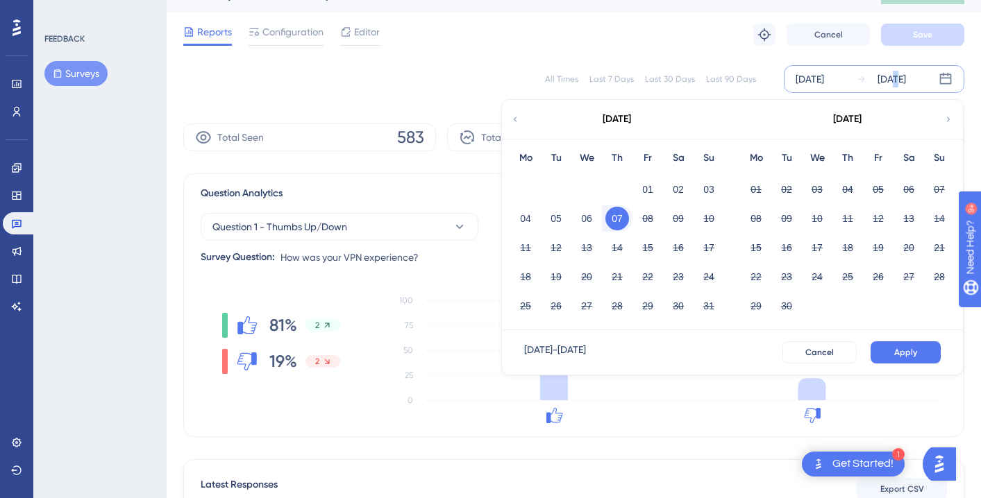
click at [622, 219] on button "07" at bounding box center [617, 219] width 24 height 24
click at [641, 216] on button "08" at bounding box center [648, 219] width 24 height 24
click at [898, 353] on span "Apply" at bounding box center [905, 352] width 23 height 11
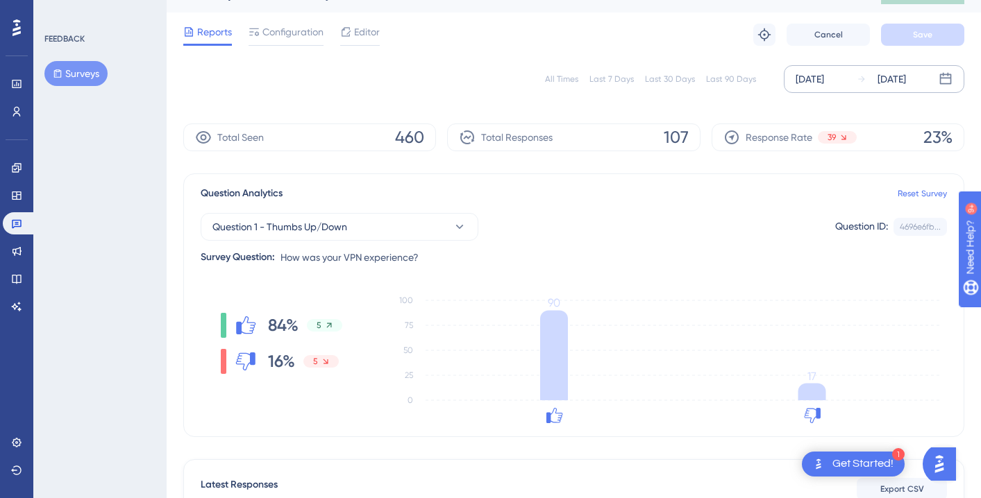
click at [899, 82] on div "[DATE]" at bounding box center [892, 79] width 28 height 17
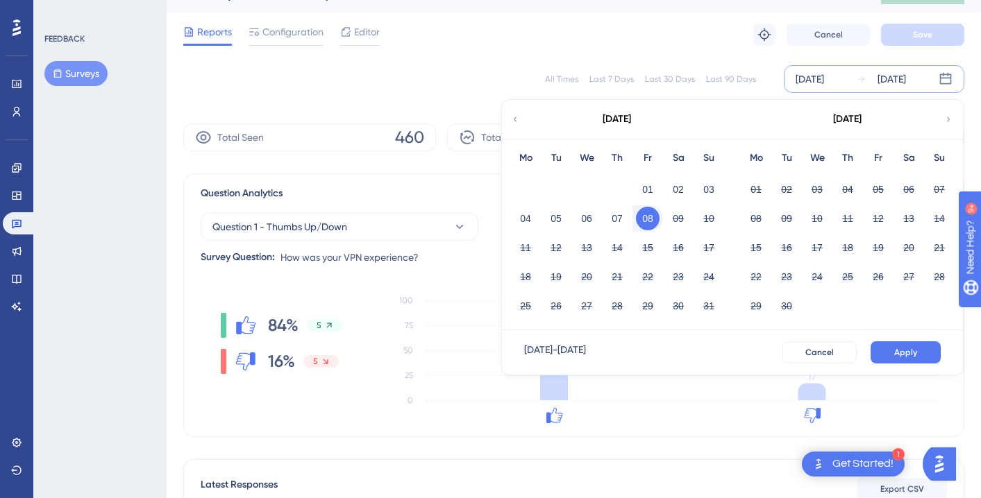
click at [647, 226] on button "08" at bounding box center [648, 219] width 24 height 24
click at [670, 220] on button "09" at bounding box center [679, 219] width 24 height 24
click at [905, 350] on span "Apply" at bounding box center [905, 352] width 23 height 11
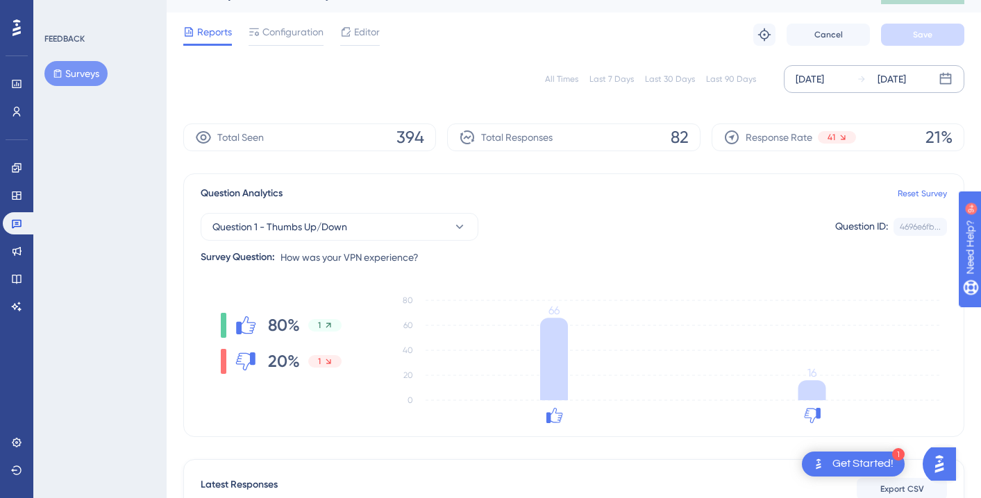
click at [906, 87] on div "[DATE]" at bounding box center [892, 79] width 28 height 17
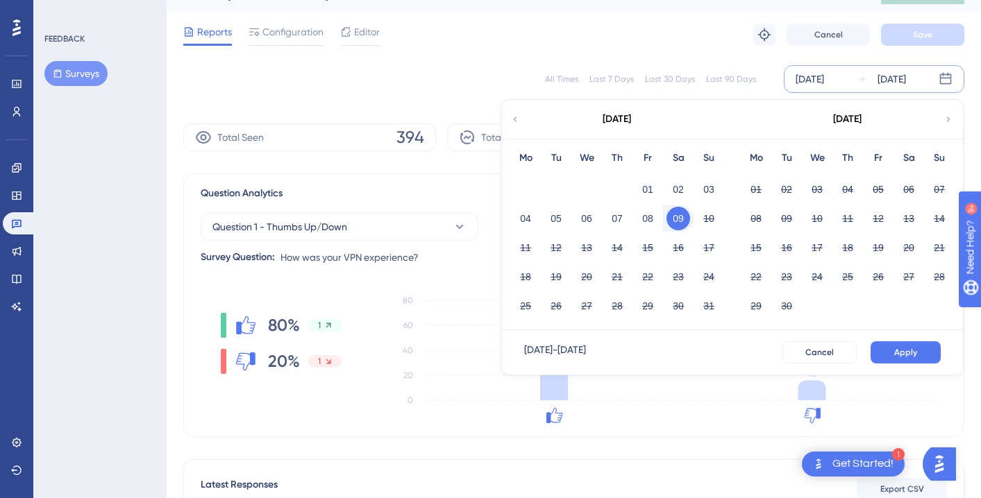
click at [683, 212] on button "09" at bounding box center [679, 219] width 24 height 24
click at [709, 215] on button "10" at bounding box center [709, 219] width 24 height 24
click at [908, 353] on span "Apply" at bounding box center [905, 352] width 23 height 11
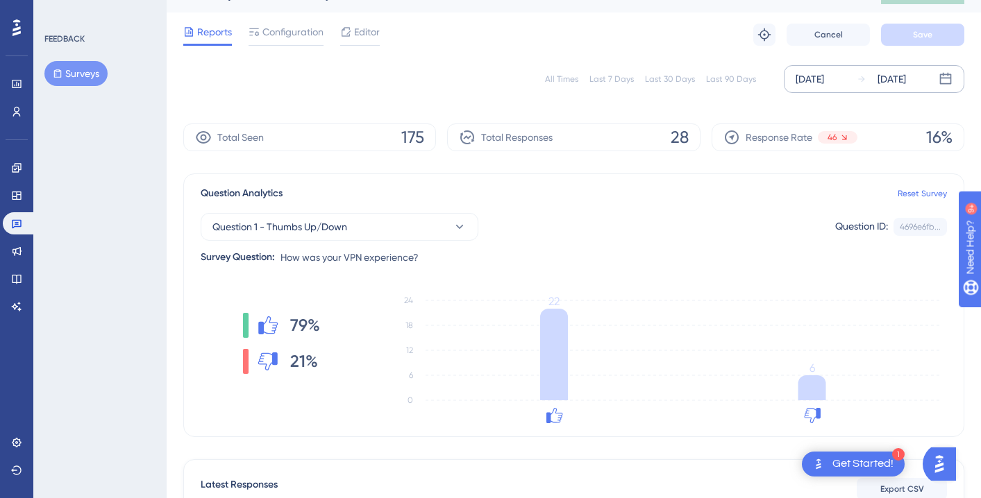
click at [892, 77] on div "[DATE]" at bounding box center [892, 79] width 28 height 17
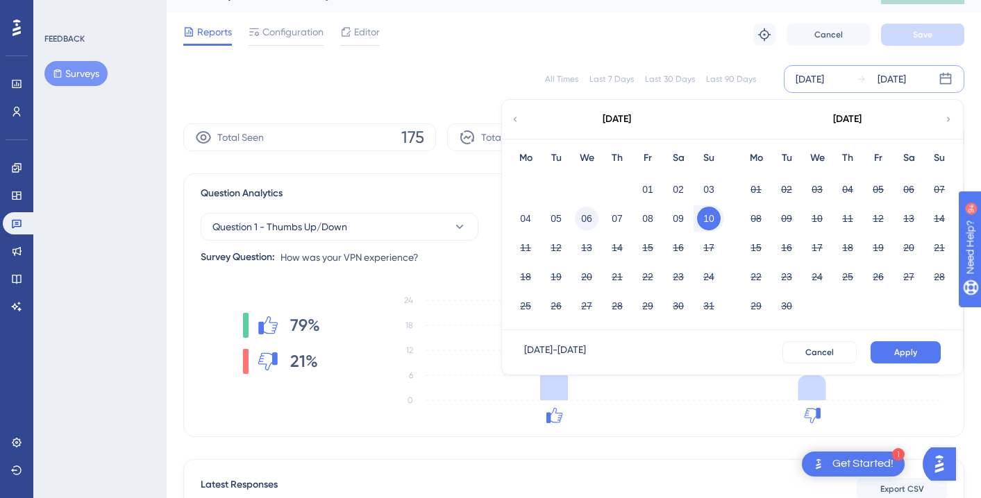
click at [582, 221] on button "06" at bounding box center [587, 219] width 24 height 24
click at [919, 352] on button "Apply" at bounding box center [906, 353] width 70 height 22
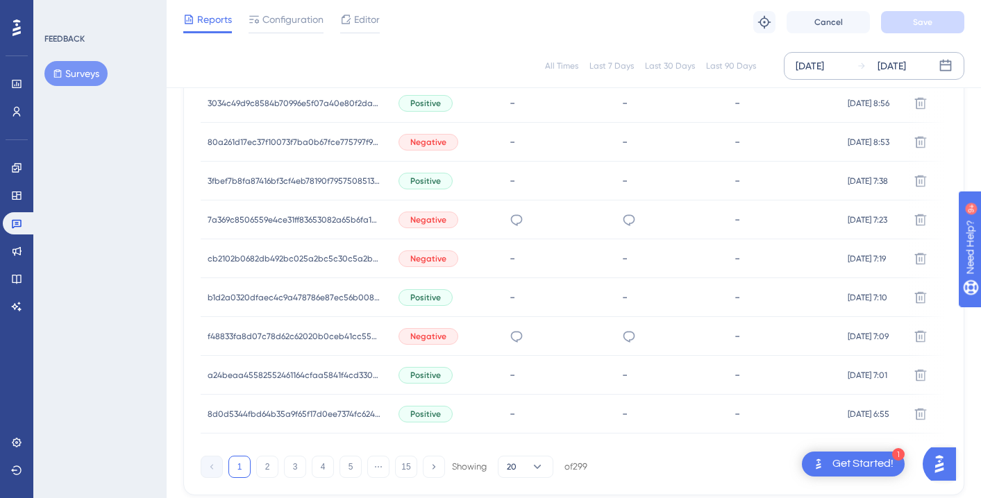
scroll to position [980, 0]
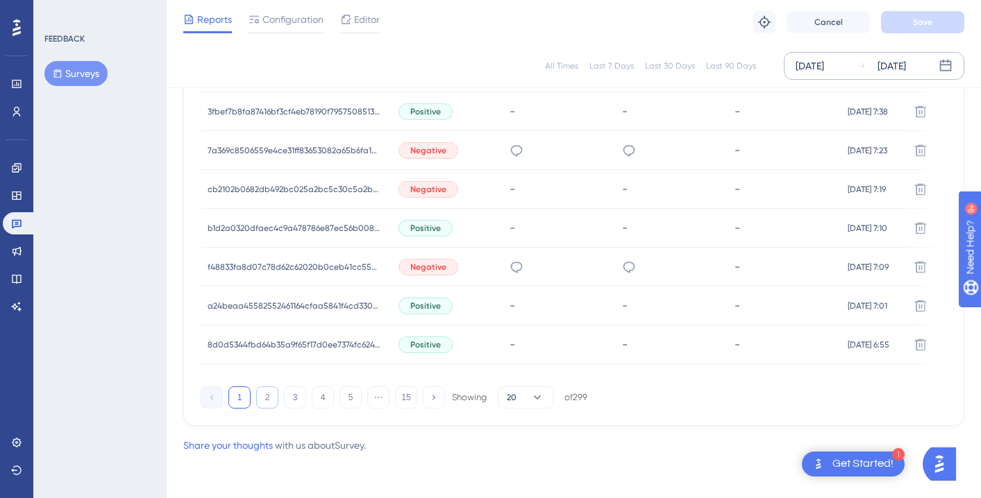
click at [275, 402] on button "2" at bounding box center [267, 398] width 22 height 22
click at [237, 402] on button "1" at bounding box center [239, 398] width 22 height 22
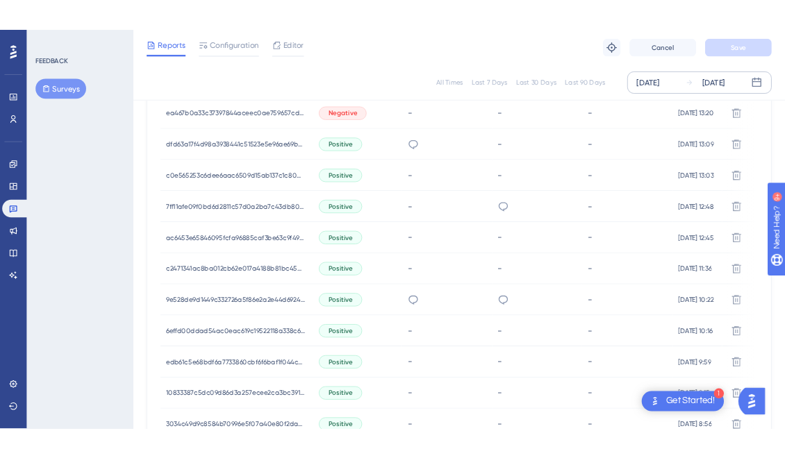
scroll to position [564, 0]
